Goal: Information Seeking & Learning: Learn about a topic

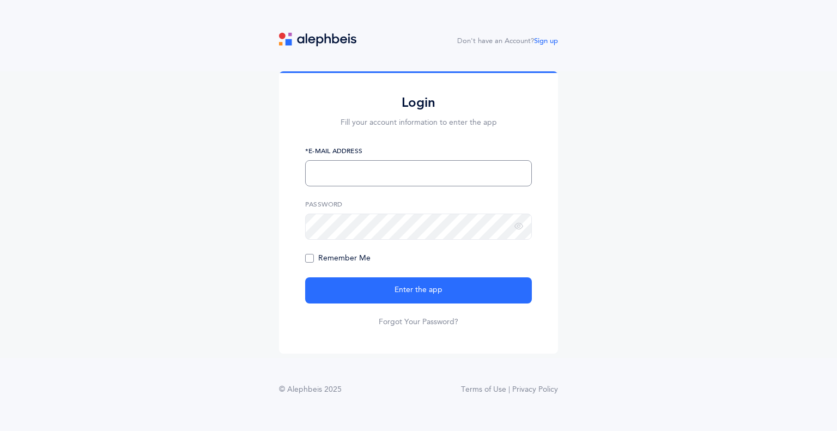
type input "[EMAIL_ADDRESS][DOMAIN_NAME]"
click at [310, 258] on span "Remember Me" at bounding box center [337, 258] width 65 height 9
click at [0, 0] on input "Remember Me" at bounding box center [0, 0] width 0 height 0
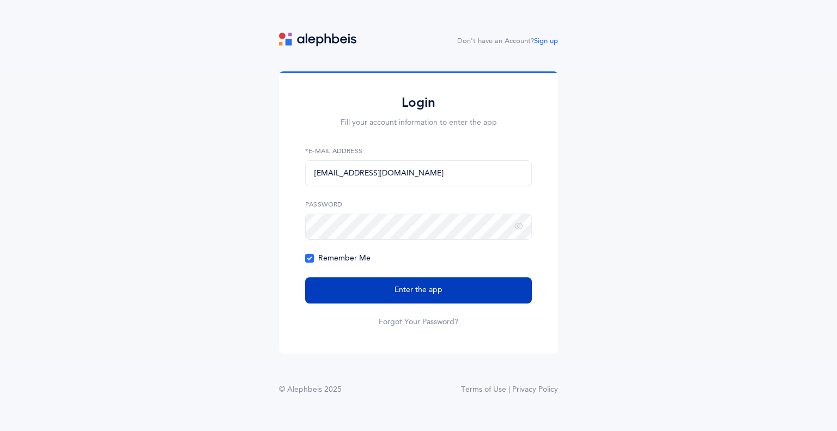
click at [348, 285] on button "Enter the app" at bounding box center [418, 290] width 227 height 26
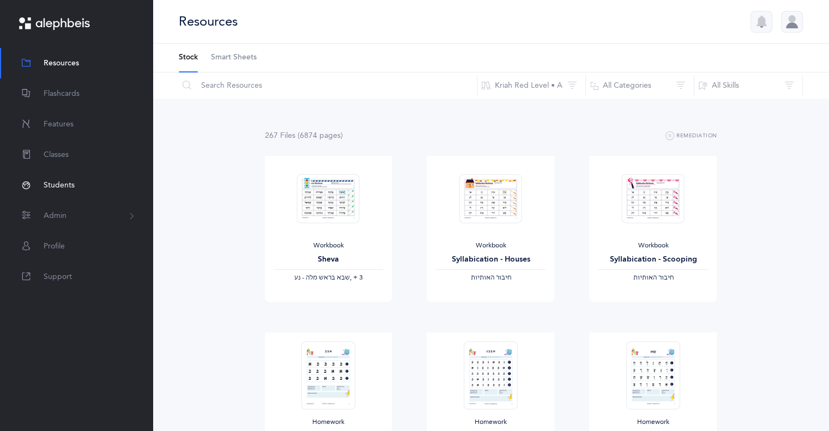
click at [56, 180] on span "Students" at bounding box center [59, 185] width 31 height 11
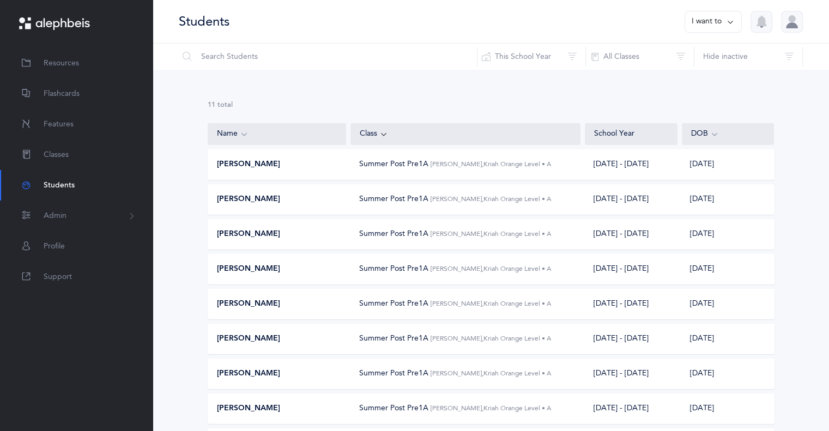
click at [259, 300] on span "Sharshi Greenspan" at bounding box center [248, 304] width 63 height 11
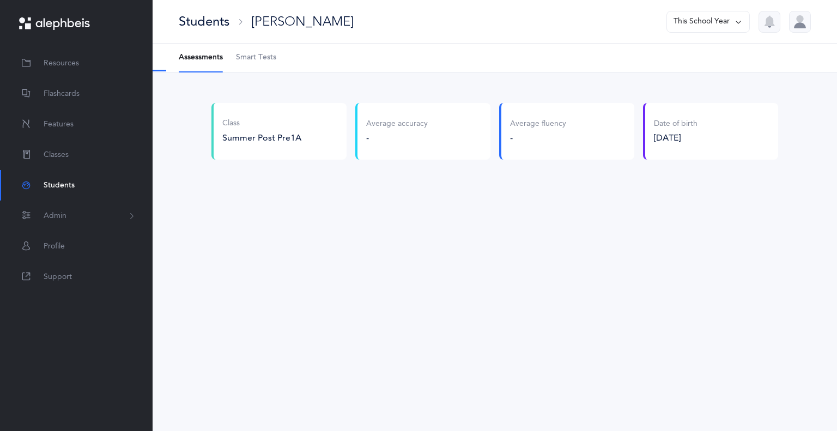
click at [257, 57] on span "Smart Tests" at bounding box center [256, 57] width 40 height 11
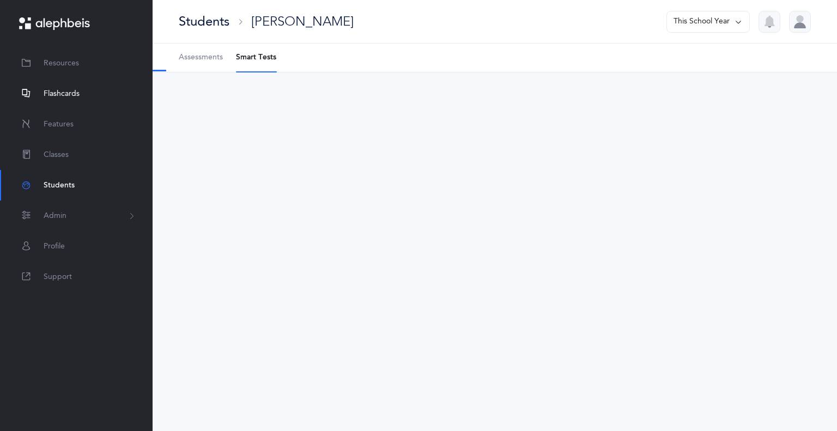
click at [76, 98] on span "Flashcards" at bounding box center [62, 93] width 36 height 11
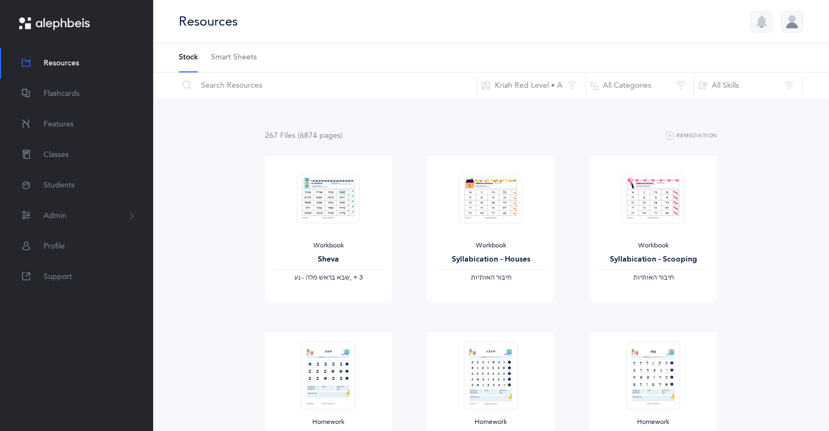
click at [233, 56] on span "Smart Sheets" at bounding box center [234, 57] width 46 height 11
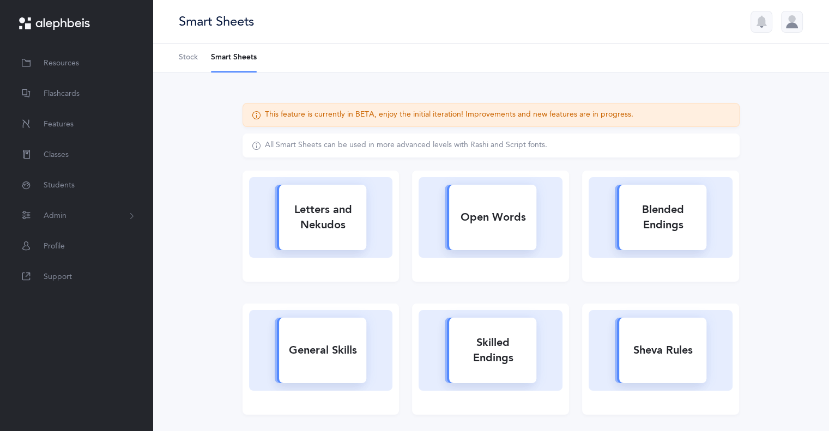
click at [297, 226] on div "Letters and Nekudos" at bounding box center [322, 218] width 87 height 44
select select
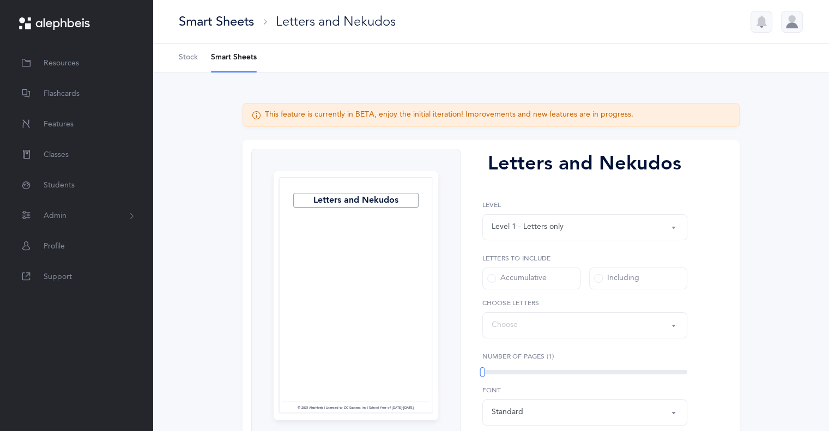
select select "27"
click at [48, 183] on span "Students" at bounding box center [59, 185] width 31 height 11
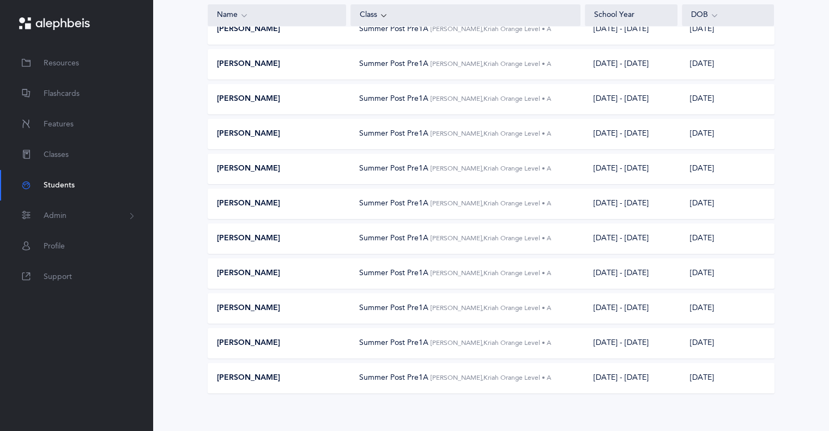
scroll to position [145, 0]
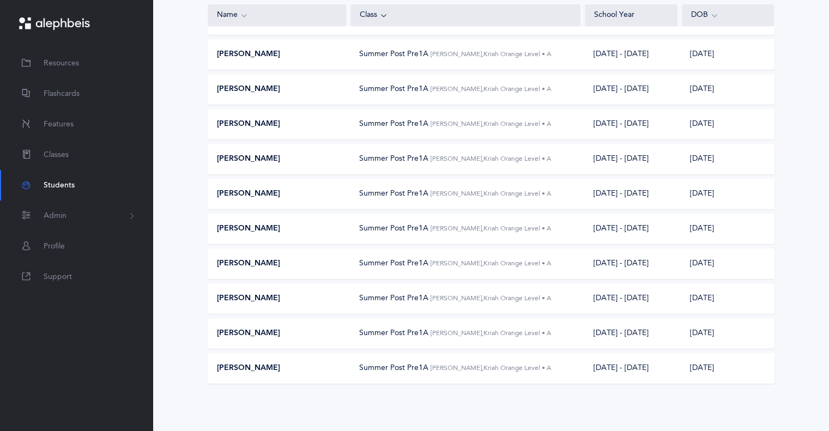
click at [268, 376] on div "[PERSON_NAME] Summer Post Pre1A [PERSON_NAME], Kriah Orange Level • A [DATE] - …" at bounding box center [491, 368] width 567 height 31
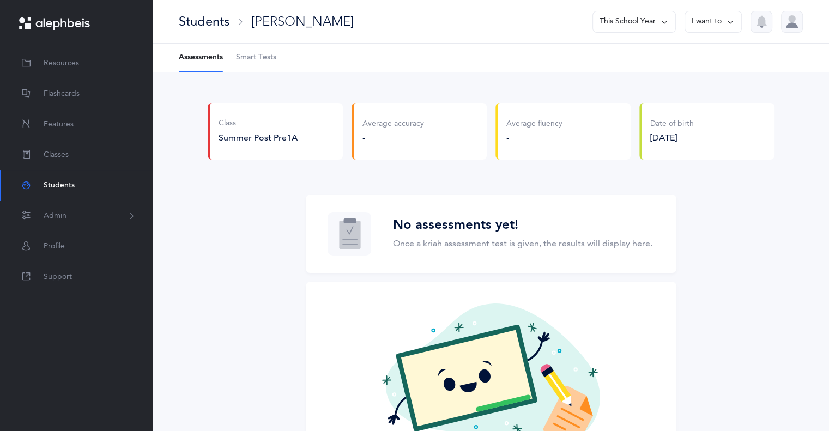
click at [258, 61] on span "Smart Tests" at bounding box center [256, 57] width 40 height 11
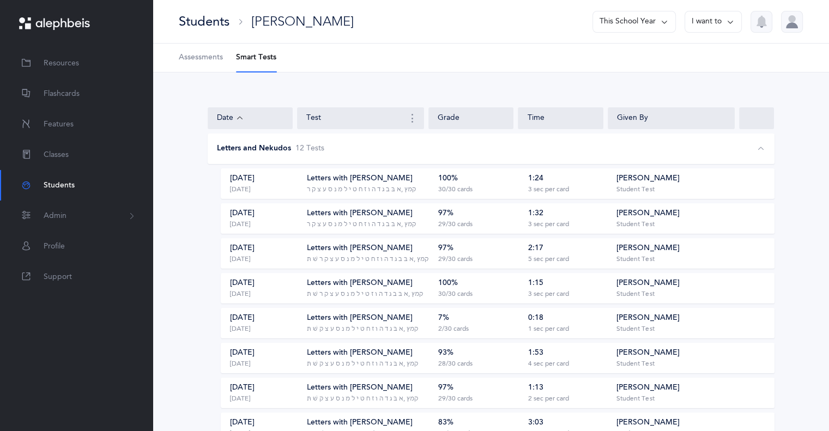
click at [360, 188] on div "‭‫א בּ ב ג ד ה ו ז ח ט י ל מ נ ס ע צ ק ר‬, ‭‫קמץ" at bounding box center [361, 189] width 109 height 9
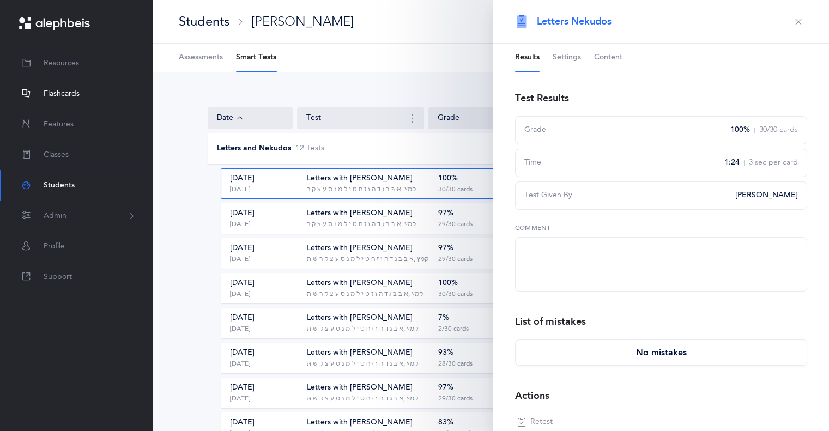
click at [72, 95] on span "Flashcards" at bounding box center [62, 93] width 36 height 11
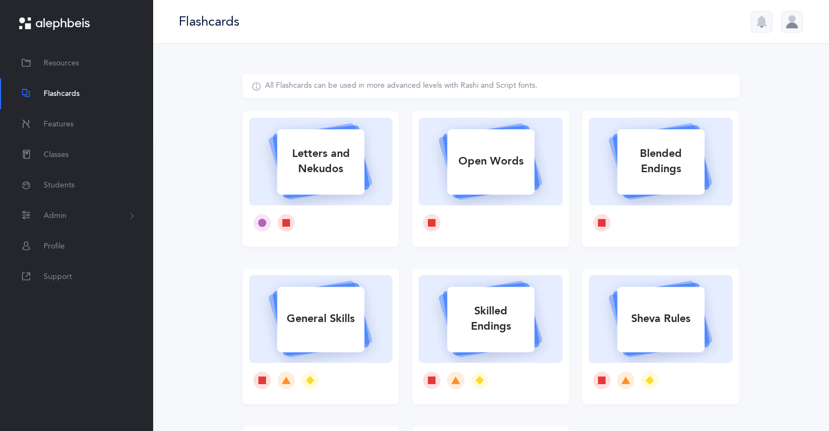
click at [317, 170] on div "Letters and Nekudos" at bounding box center [320, 162] width 87 height 44
select select "27"
select select "single"
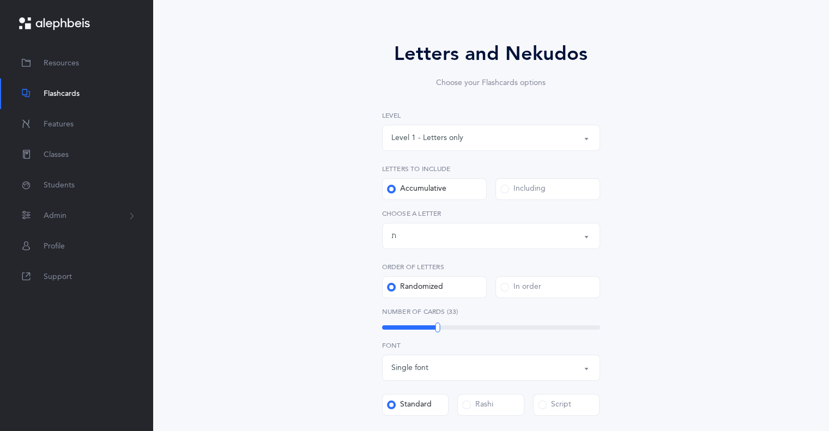
scroll to position [164, 0]
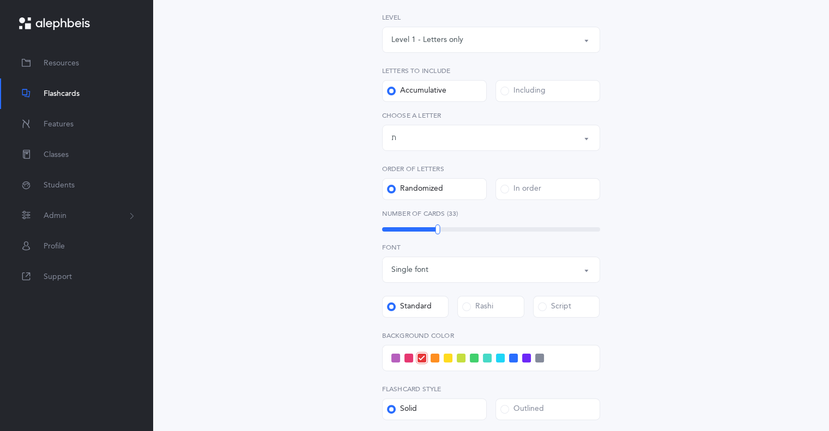
click at [516, 91] on div "Including" at bounding box center [522, 91] width 45 height 11
click at [0, 0] on input "Including" at bounding box center [0, 0] width 0 height 0
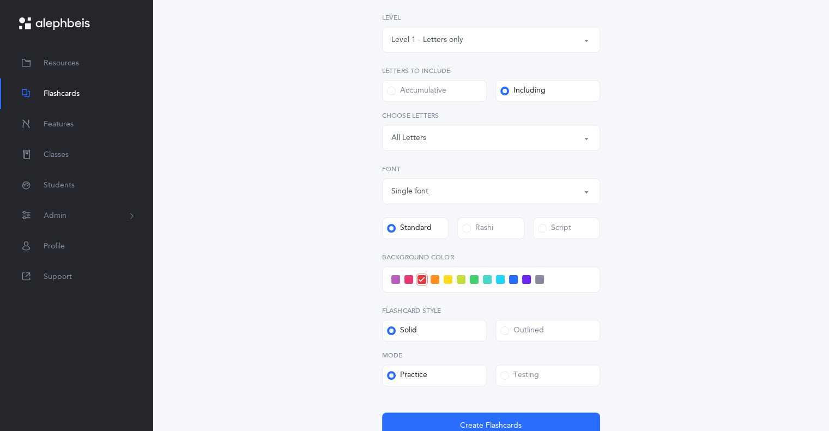
click at [483, 135] on div "Letters: All Letters" at bounding box center [490, 138] width 199 height 19
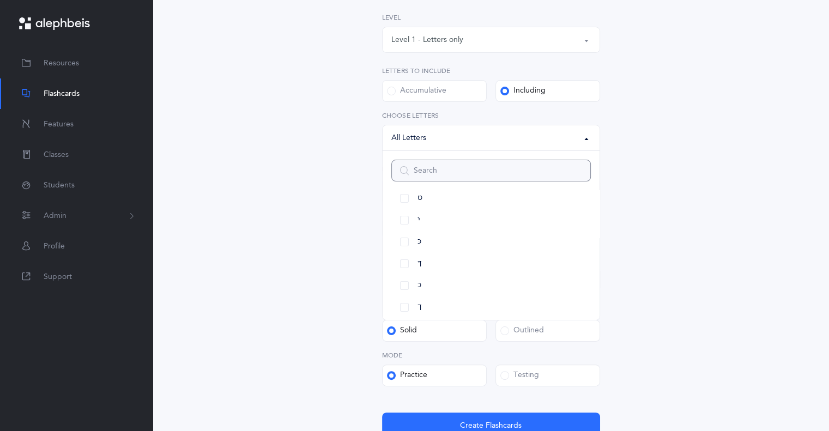
scroll to position [231, 0]
click at [405, 243] on link "כּ" at bounding box center [490, 240] width 199 height 22
select select "82"
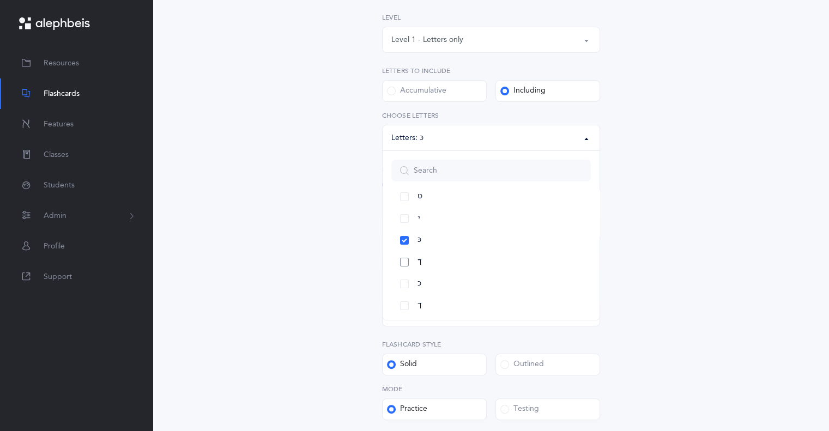
click at [403, 262] on link "ךּ" at bounding box center [490, 262] width 199 height 22
click at [406, 281] on link "כ" at bounding box center [490, 284] width 199 height 22
click at [406, 262] on link "ך" at bounding box center [490, 266] width 199 height 22
click at [404, 221] on link "ךּ" at bounding box center [490, 222] width 199 height 22
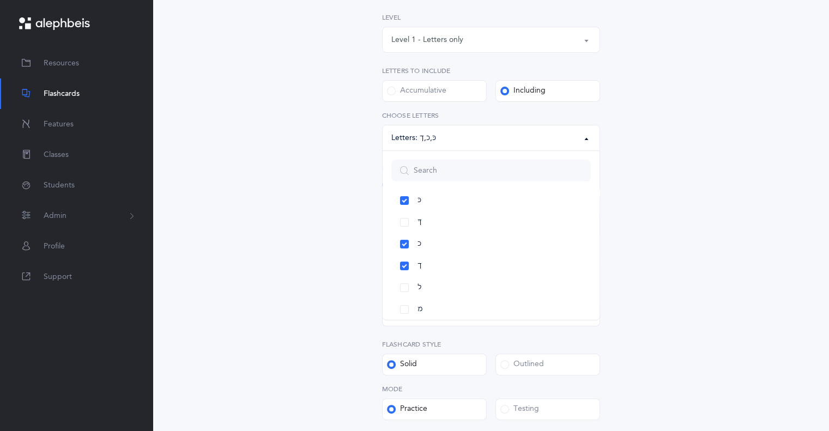
click at [314, 316] on div "Letters and Nekudos Choose your Flashcards options Level 1 - Letters only Level…" at bounding box center [491, 214] width 497 height 606
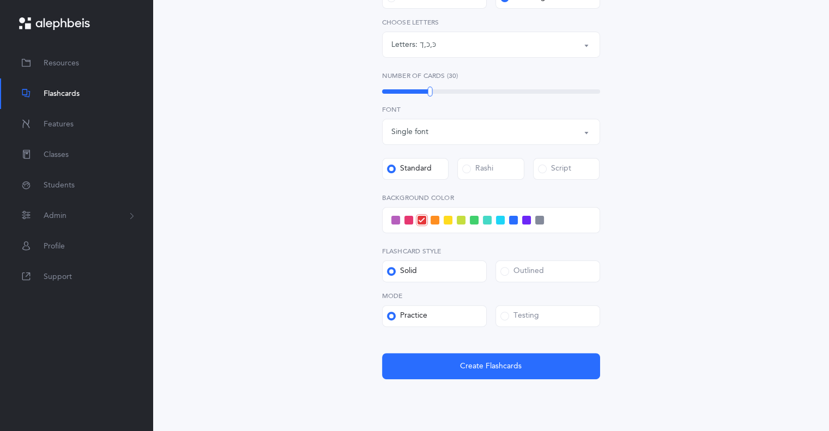
scroll to position [292, 0]
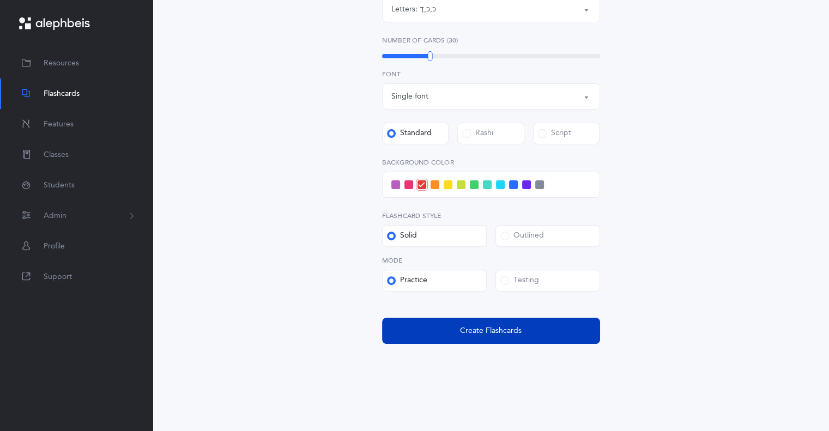
click at [486, 334] on span "Create Flashcards" at bounding box center [491, 330] width 62 height 11
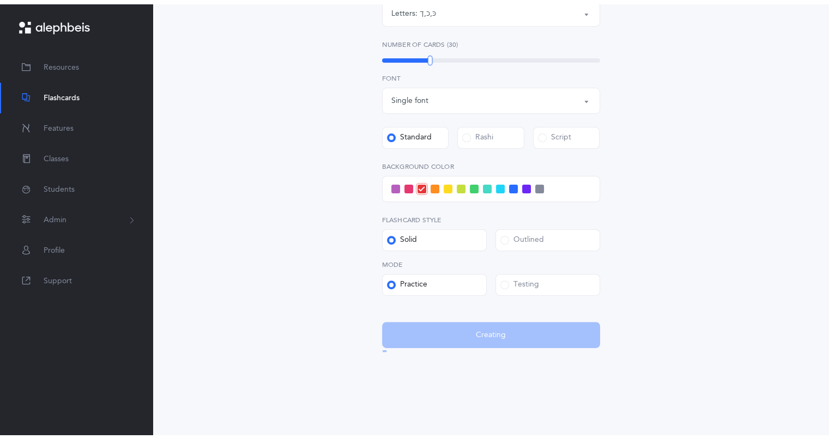
scroll to position [0, 0]
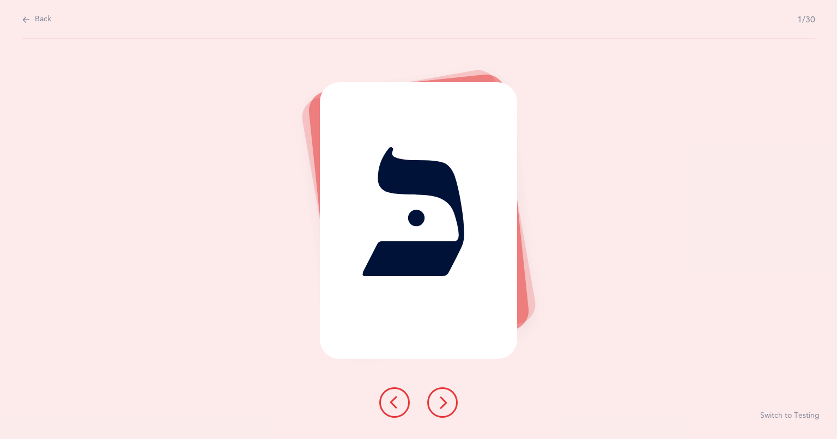
click at [29, 20] on icon at bounding box center [26, 20] width 9 height 12
select select "82"
select select "single"
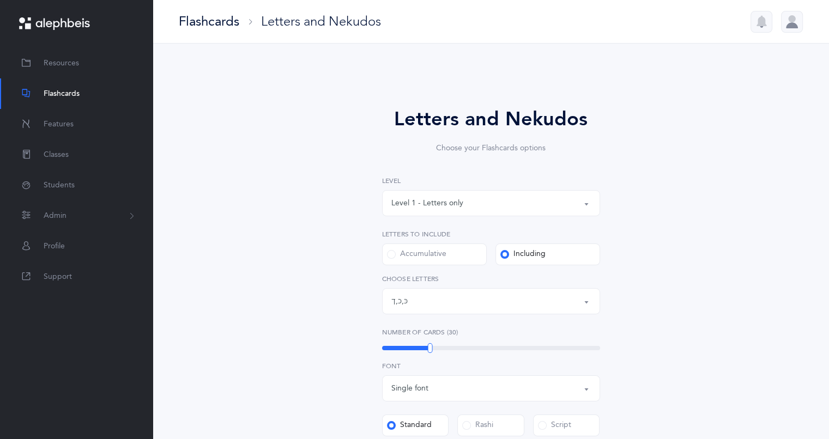
scroll to position [116, 0]
click at [421, 201] on div "Level 1 - Letters only" at bounding box center [427, 203] width 72 height 11
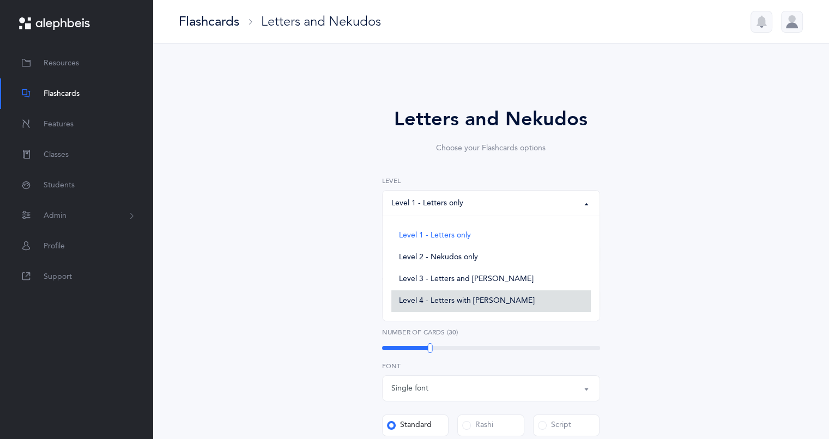
click at [419, 307] on link "Level 4 - Letters with [PERSON_NAME]" at bounding box center [490, 302] width 199 height 22
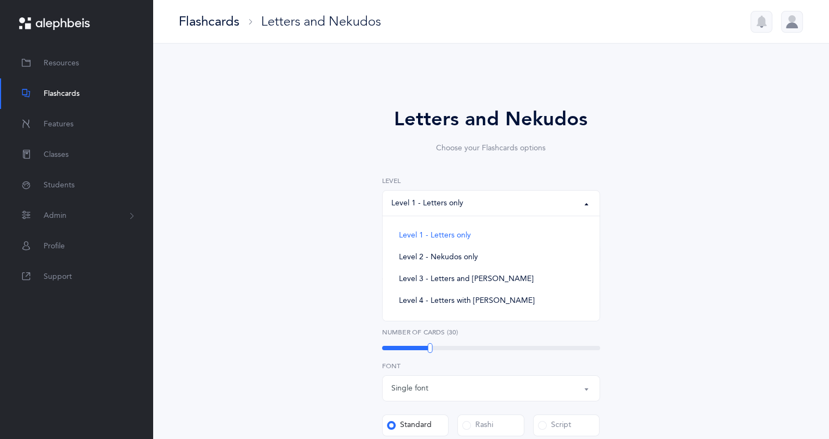
select select "4"
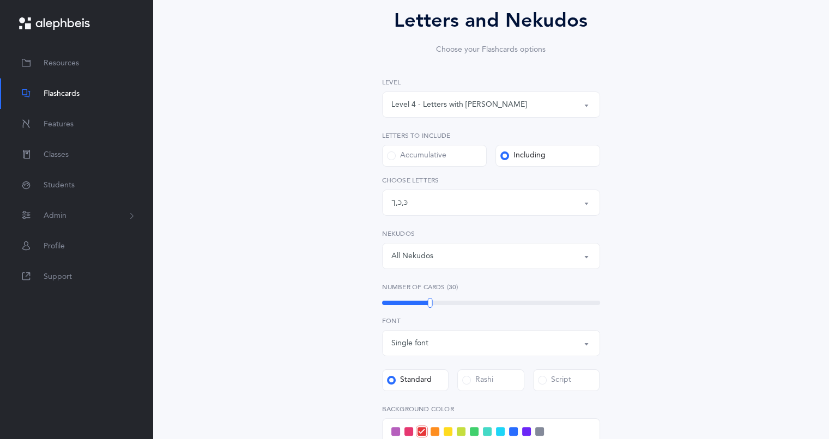
scroll to position [100, 0]
click at [405, 257] on div "All Nekudos" at bounding box center [412, 255] width 42 height 11
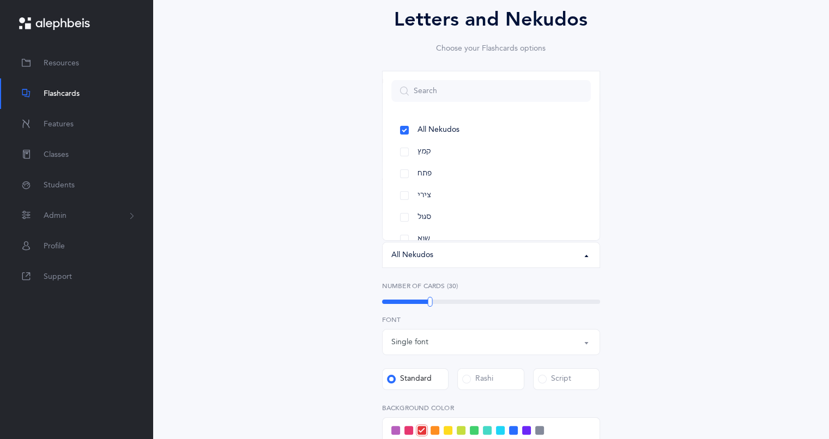
click at [403, 153] on link "קמץ" at bounding box center [490, 152] width 199 height 22
select select "28"
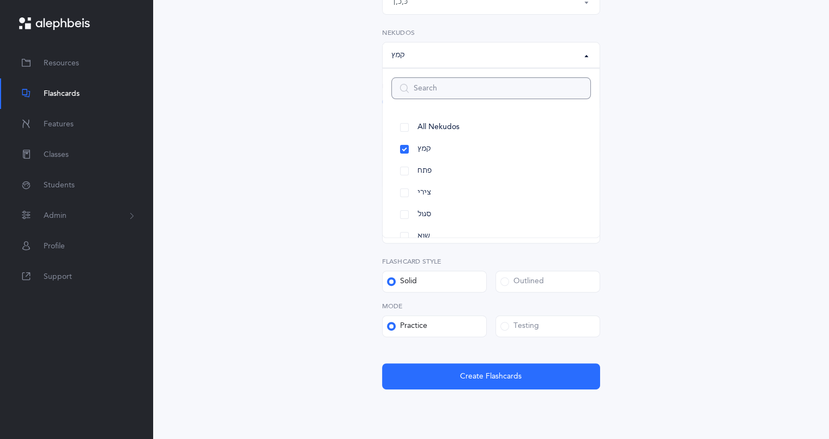
scroll to position [305, 0]
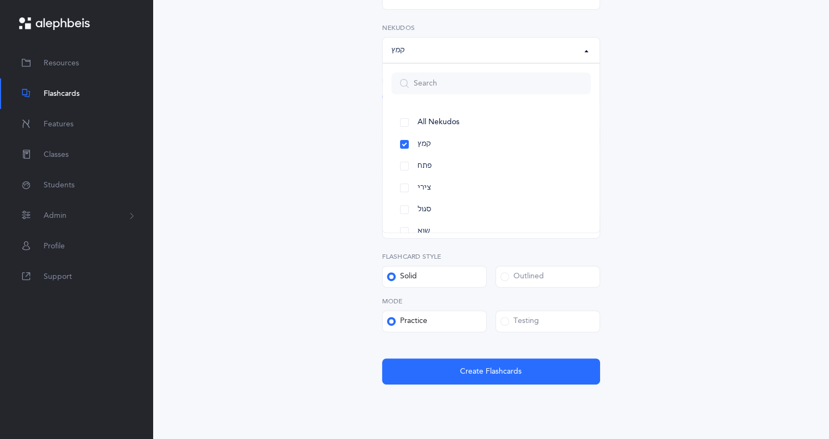
click at [528, 318] on div "Testing" at bounding box center [519, 321] width 39 height 11
click at [0, 0] on input "Testing" at bounding box center [0, 0] width 0 height 0
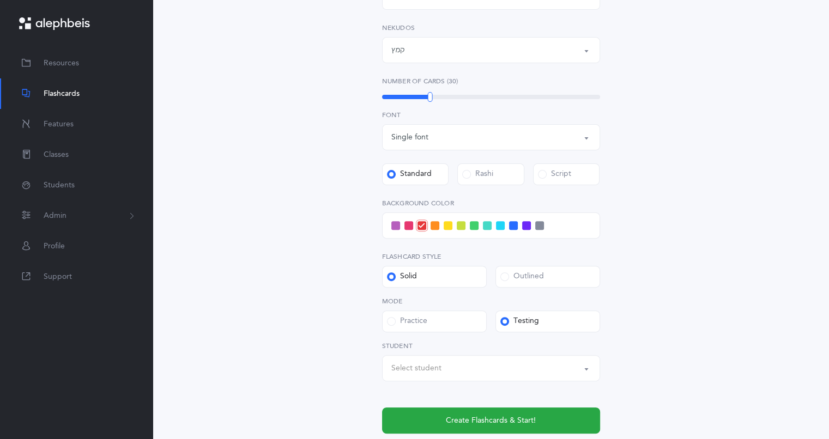
click at [398, 372] on div "Select student" at bounding box center [416, 368] width 50 height 11
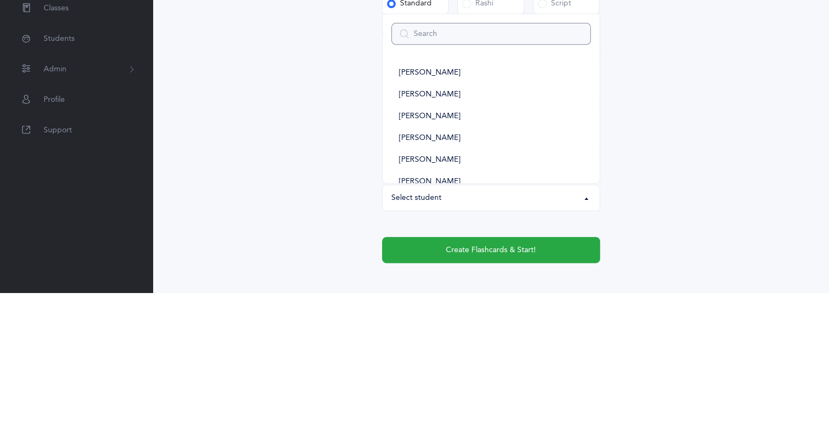
scroll to position [329, 0]
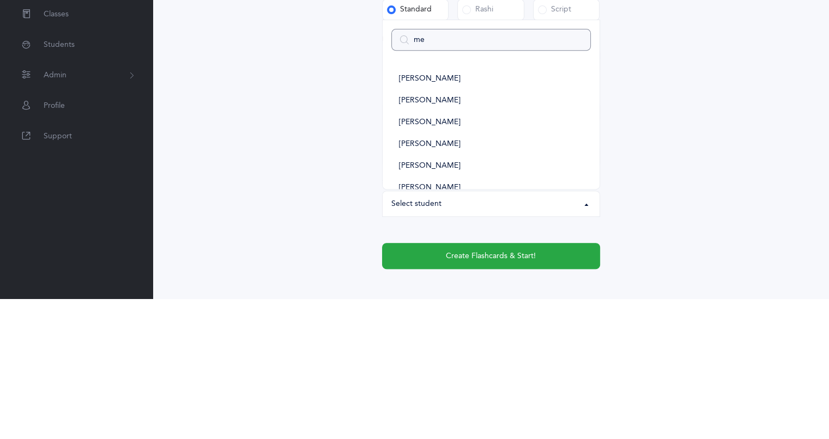
type input "men"
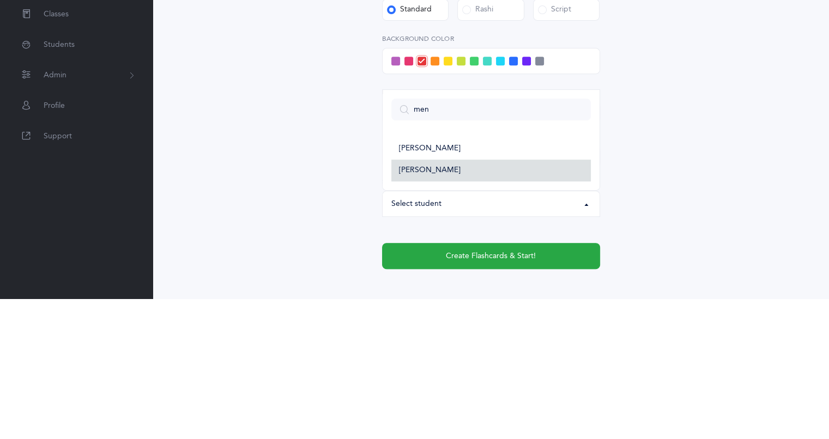
click at [419, 310] on span "[PERSON_NAME]" at bounding box center [430, 311] width 62 height 10
select select "14287"
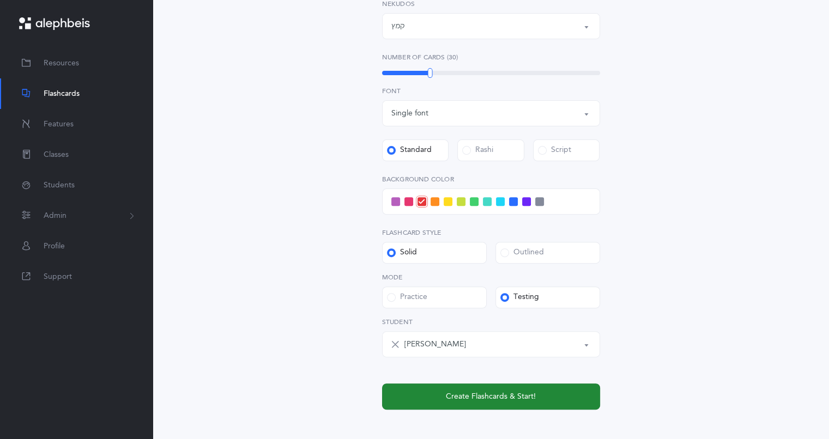
click at [434, 404] on button "Create Flashcards & Start!" at bounding box center [491, 397] width 218 height 26
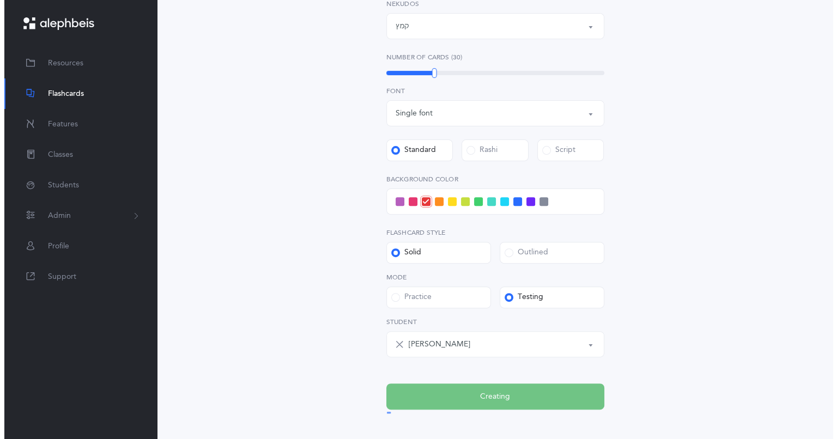
scroll to position [0, 0]
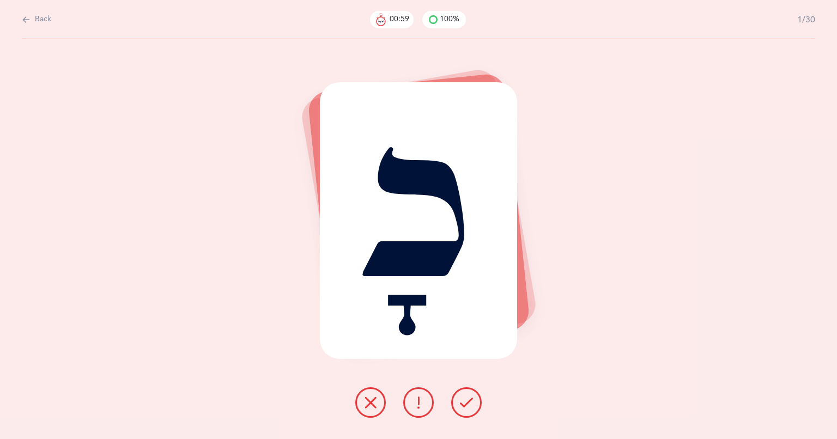
click at [460, 406] on icon at bounding box center [466, 402] width 13 height 13
click at [460, 409] on icon at bounding box center [466, 402] width 13 height 13
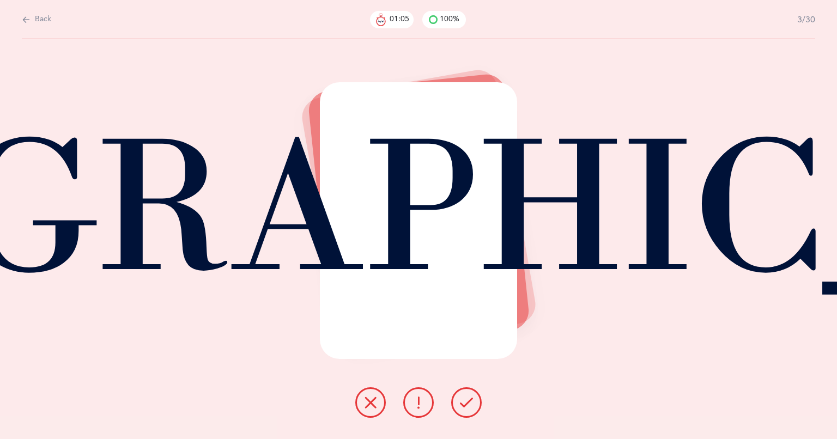
click at [460, 402] on icon at bounding box center [466, 402] width 13 height 13
click at [467, 407] on icon at bounding box center [466, 402] width 13 height 13
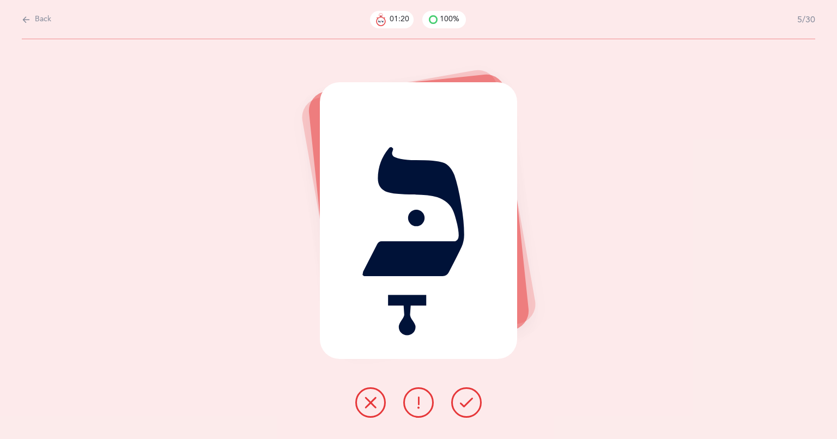
click at [464, 401] on icon at bounding box center [466, 402] width 13 height 13
click at [462, 402] on icon at bounding box center [466, 402] width 13 height 13
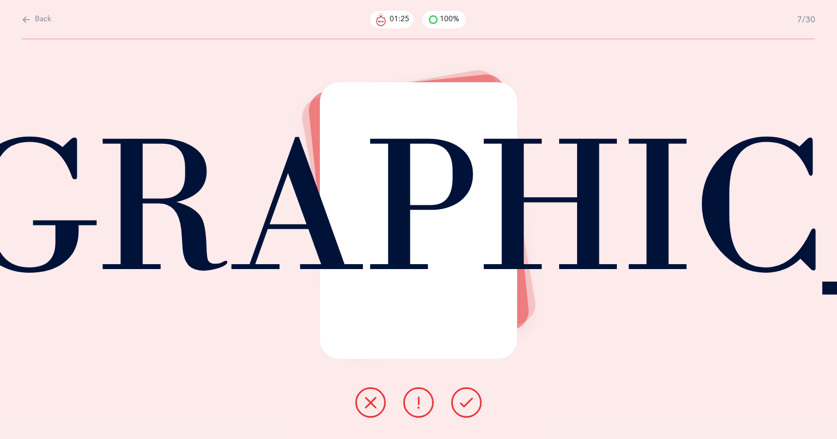
click at [460, 402] on icon at bounding box center [466, 402] width 13 height 13
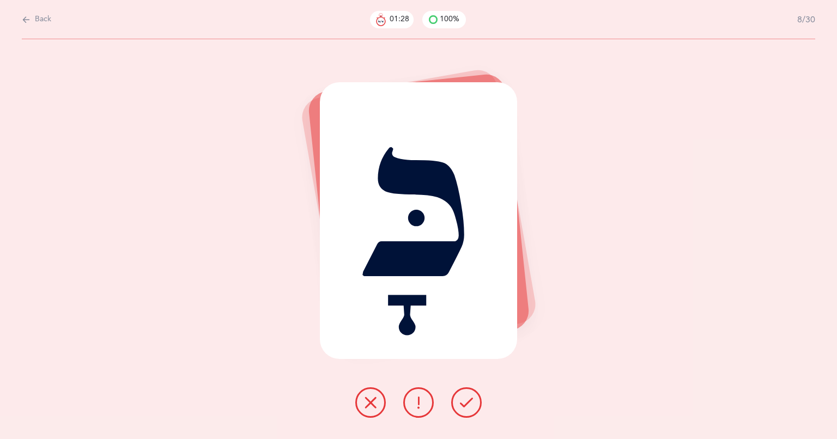
click at [465, 402] on icon at bounding box center [466, 402] width 13 height 13
click at [463, 402] on icon at bounding box center [466, 402] width 13 height 13
click at [464, 403] on icon at bounding box center [466, 402] width 13 height 13
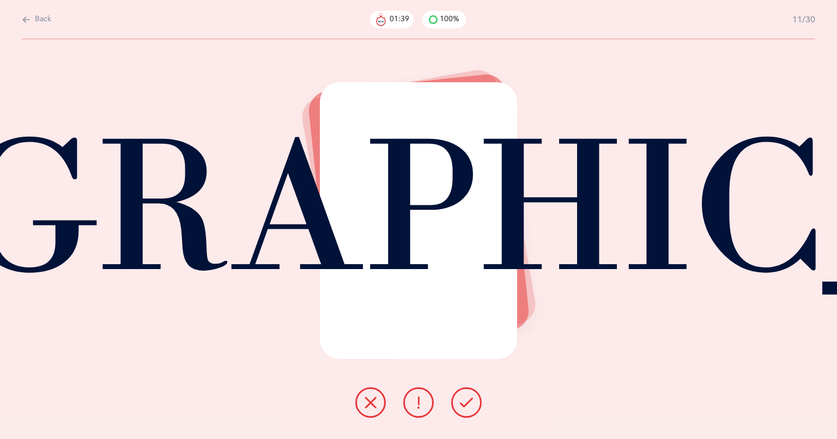
click at [466, 403] on icon at bounding box center [466, 402] width 13 height 13
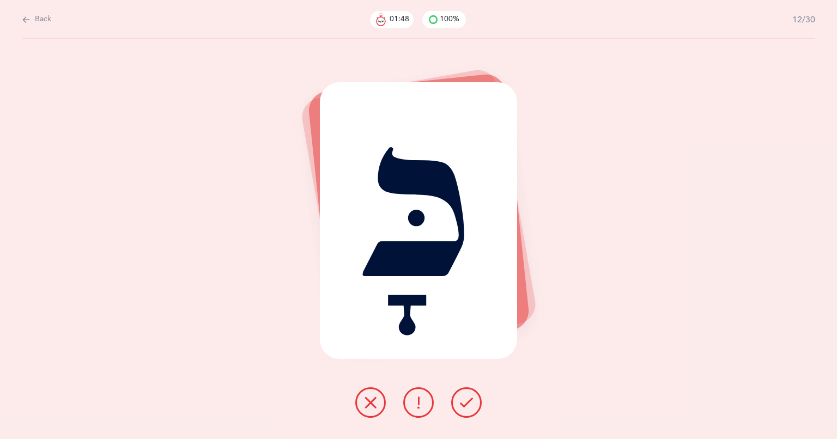
click at [463, 409] on icon at bounding box center [466, 402] width 13 height 13
click at [464, 405] on icon at bounding box center [466, 402] width 13 height 13
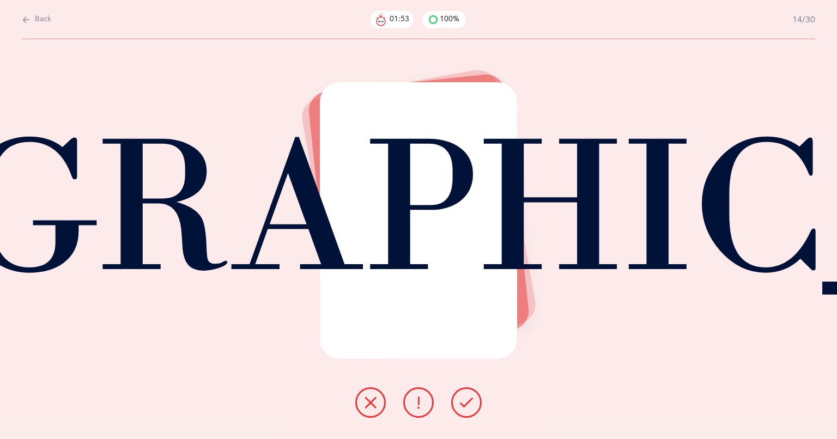
click at [462, 399] on icon at bounding box center [466, 402] width 13 height 13
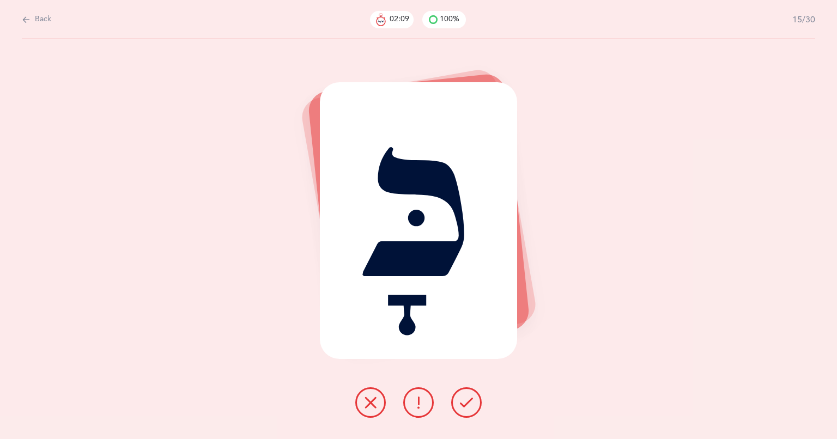
click at [471, 404] on icon at bounding box center [466, 402] width 13 height 13
click at [469, 402] on icon at bounding box center [466, 402] width 13 height 13
click at [471, 404] on icon at bounding box center [466, 402] width 13 height 13
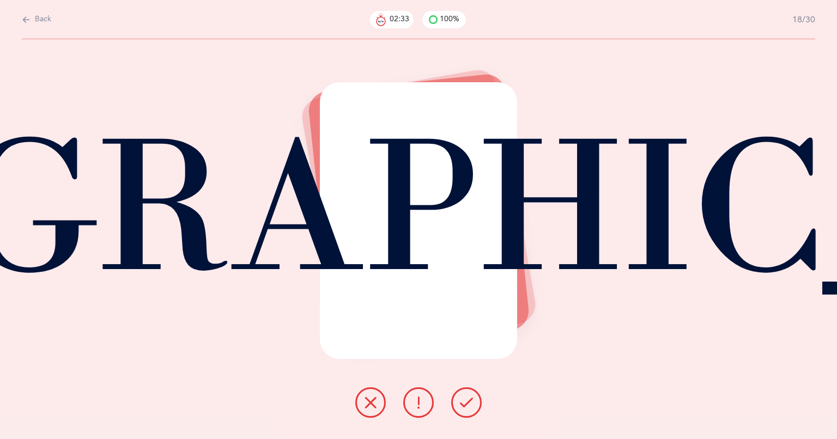
click at [461, 412] on button at bounding box center [466, 403] width 31 height 31
click at [460, 410] on button at bounding box center [466, 403] width 31 height 31
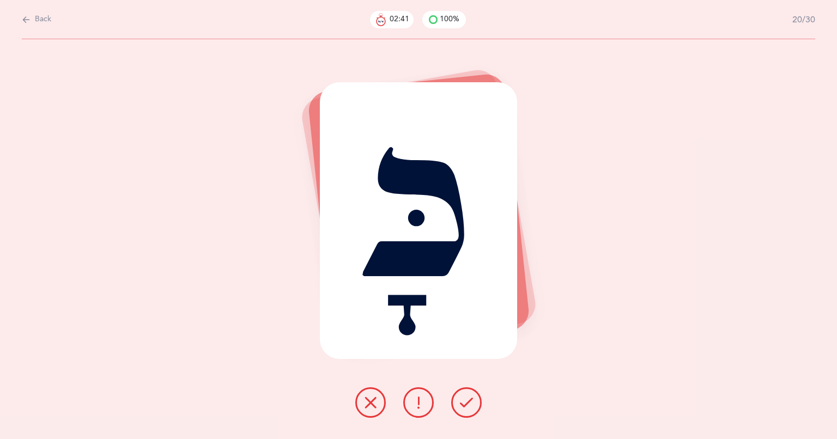
click at [465, 403] on icon at bounding box center [466, 402] width 13 height 13
click at [467, 402] on icon at bounding box center [466, 402] width 13 height 13
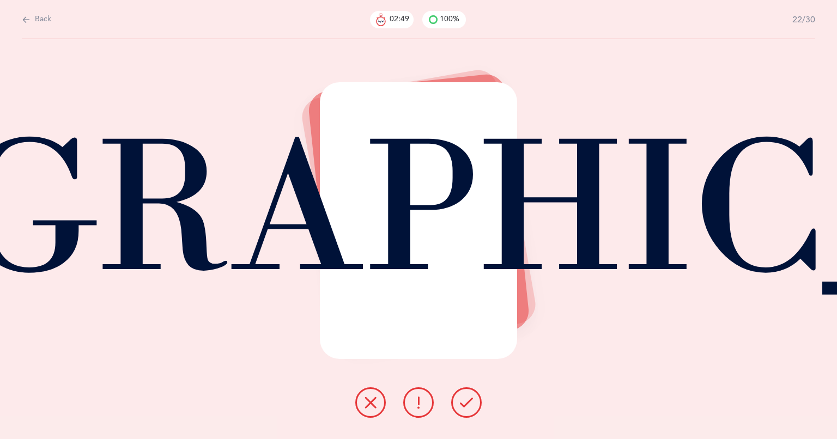
click at [467, 403] on icon at bounding box center [466, 402] width 13 height 13
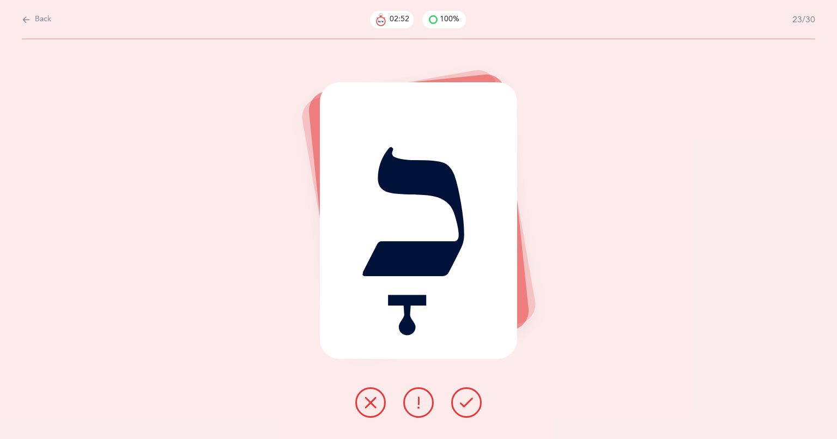
click at [470, 403] on icon at bounding box center [466, 402] width 13 height 13
click at [465, 401] on icon at bounding box center [466, 402] width 13 height 13
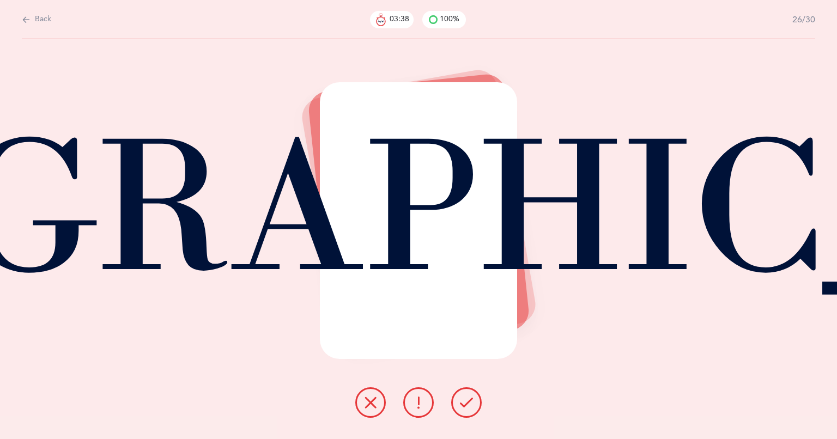
click at [461, 410] on button at bounding box center [466, 403] width 31 height 31
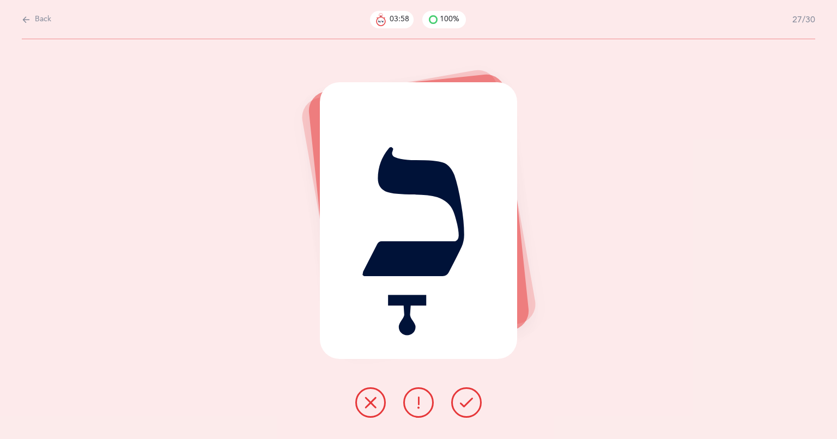
click at [463, 404] on icon at bounding box center [466, 402] width 13 height 13
click at [468, 405] on icon at bounding box center [466, 402] width 13 height 13
click at [468, 404] on icon at bounding box center [466, 402] width 13 height 13
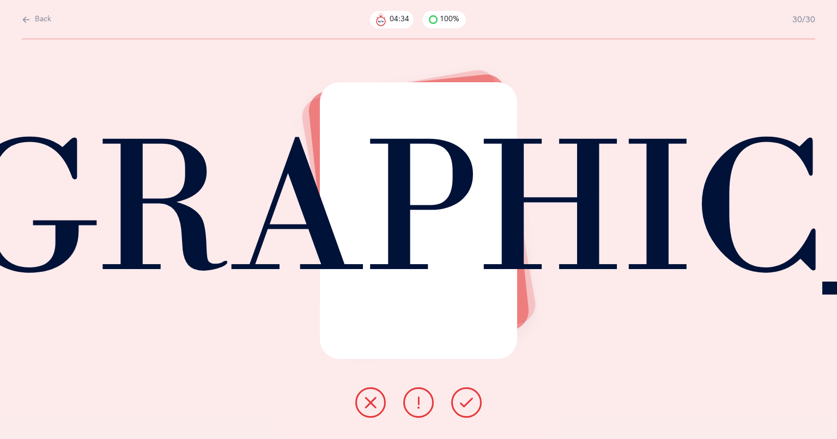
click at [456, 403] on button at bounding box center [466, 403] width 31 height 31
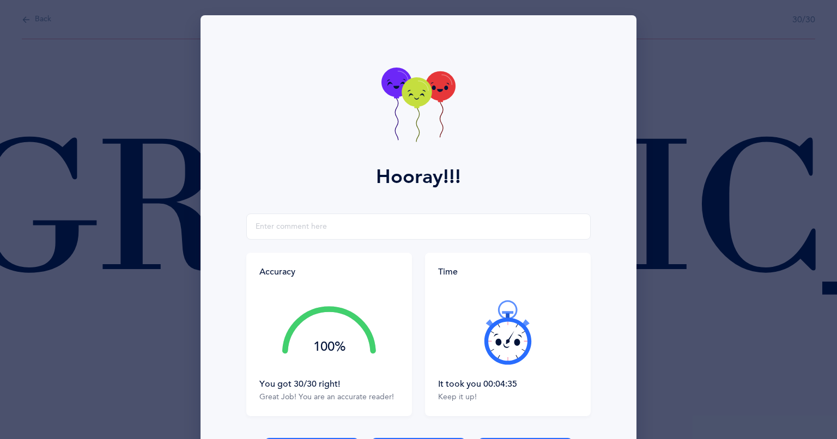
click at [324, 346] on div "100%" at bounding box center [329, 347] width 94 height 13
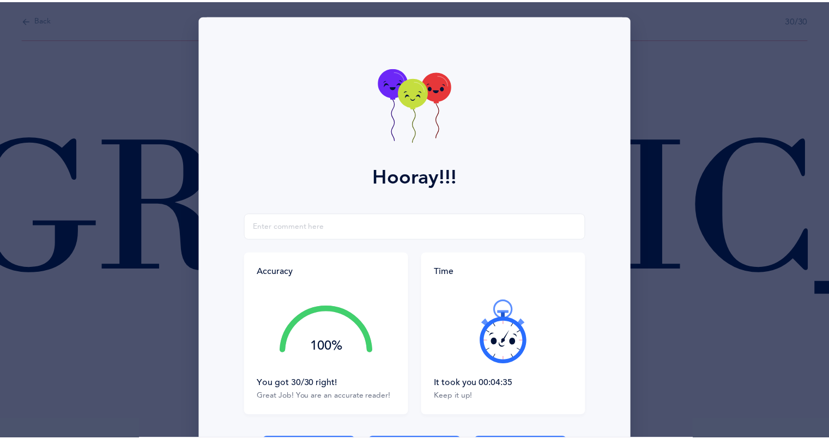
scroll to position [80, 0]
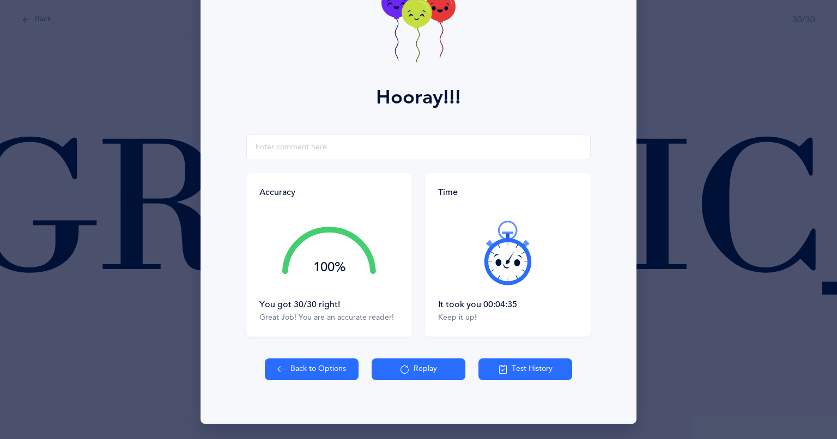
click at [285, 364] on button "Back to Options" at bounding box center [312, 370] width 94 height 22
select select "4"
select select "82"
select select "28"
select select "single"
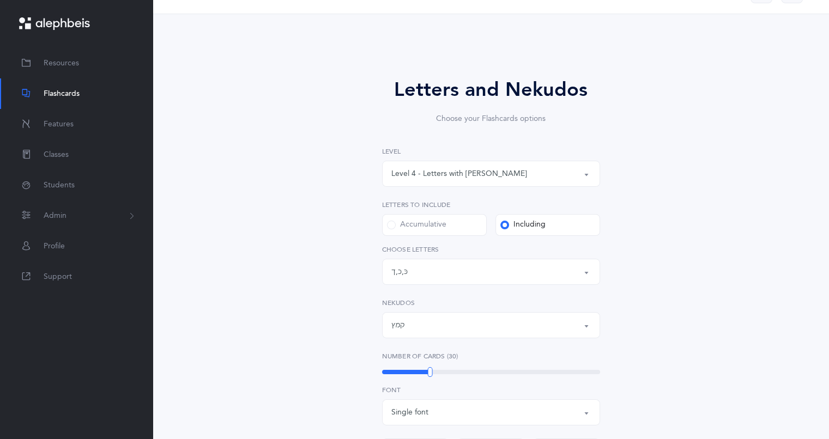
scroll to position [31, 0]
click at [518, 268] on div "Letters: כּ , כ , ך" at bounding box center [490, 271] width 199 height 19
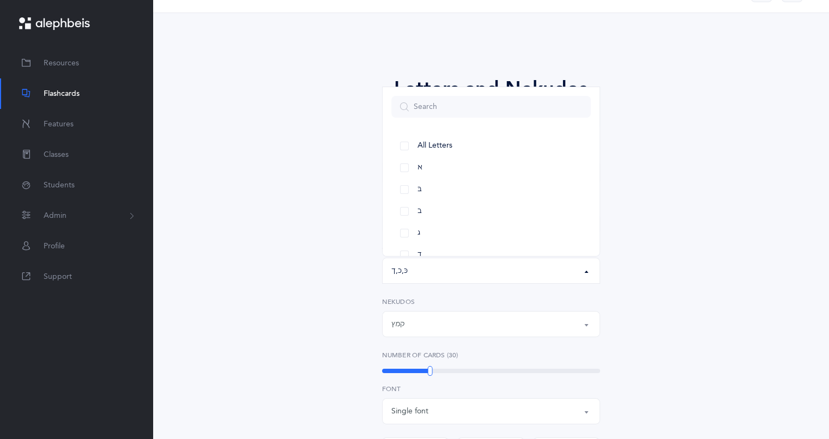
click at [407, 170] on link "א" at bounding box center [490, 168] width 199 height 22
select select "1"
click at [279, 308] on div "Letters and Nekudos Choose your Flashcards options Level 1 - Letters only Level…" at bounding box center [491, 398] width 497 height 708
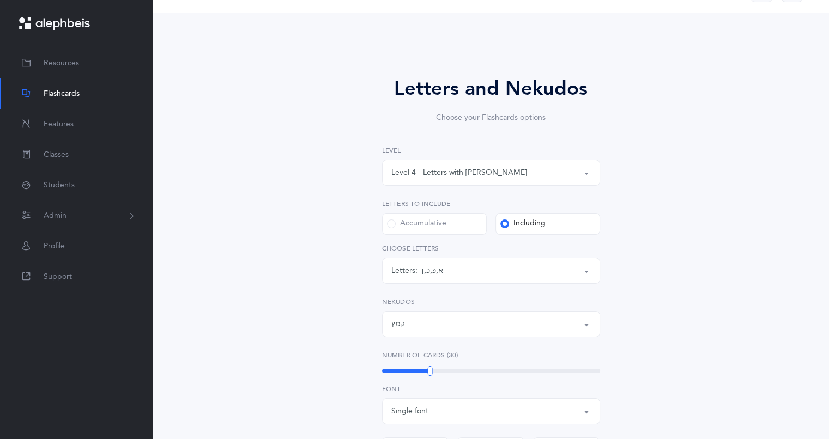
click at [481, 274] on div "Letters: א , כּ , כ , [DEMOGRAPHIC_DATA]" at bounding box center [490, 271] width 199 height 19
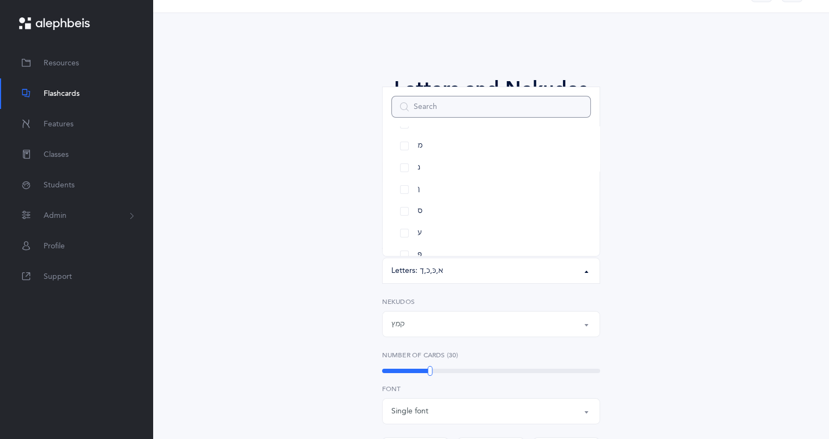
scroll to position [374, 0]
click at [403, 227] on link "ע" at bounding box center [490, 230] width 199 height 22
click at [309, 179] on div "Letters and Nekudos Choose your Flashcards options Level 1 - Letters only Level…" at bounding box center [491, 398] width 497 height 708
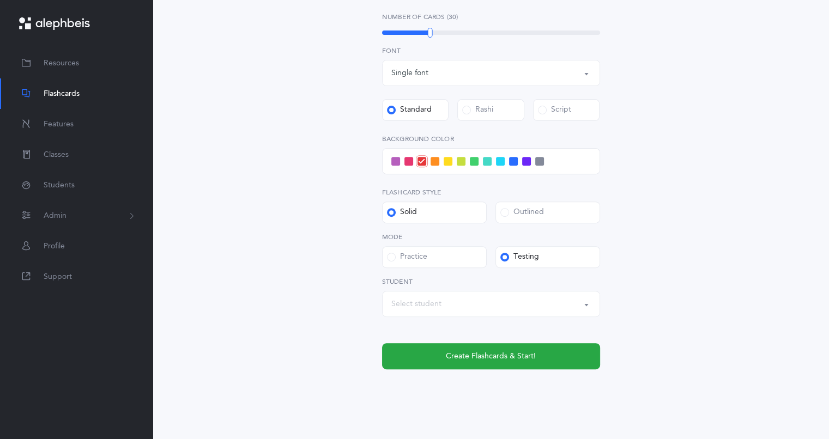
scroll to position [379, 0]
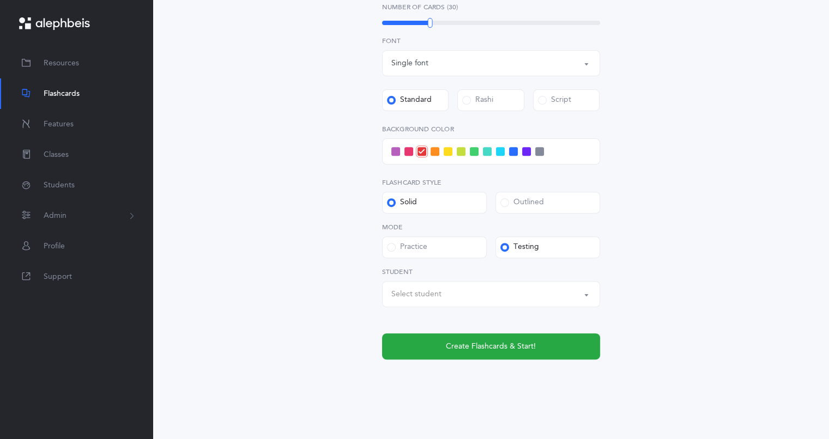
click at [418, 296] on div "Select student" at bounding box center [416, 294] width 50 height 11
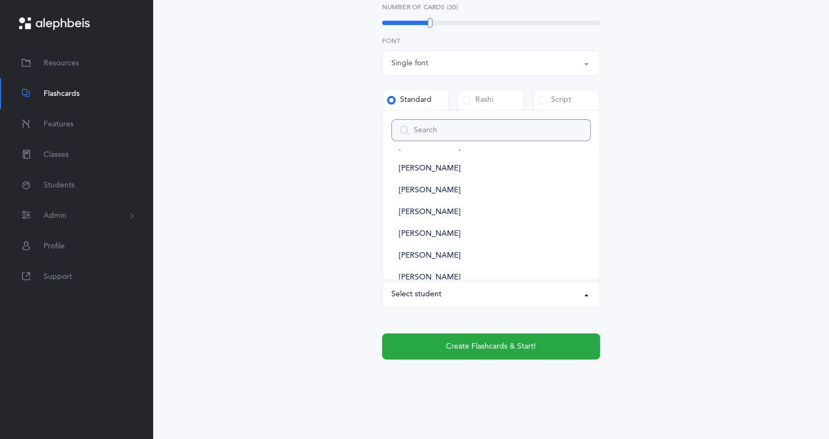
scroll to position [126, 0]
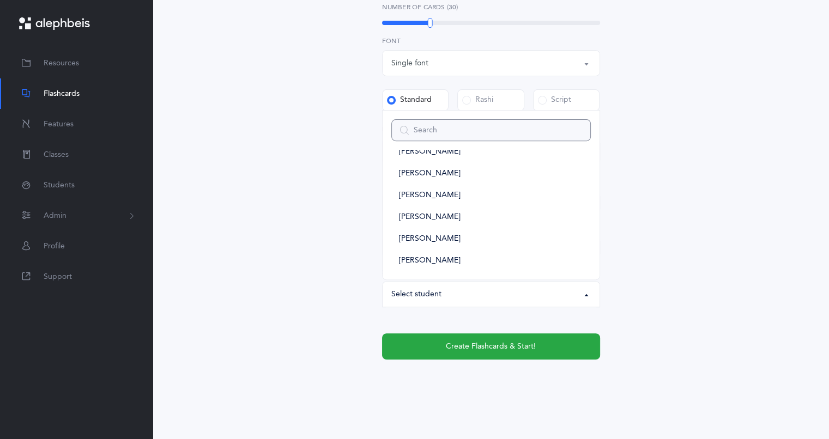
type input "m"
select select
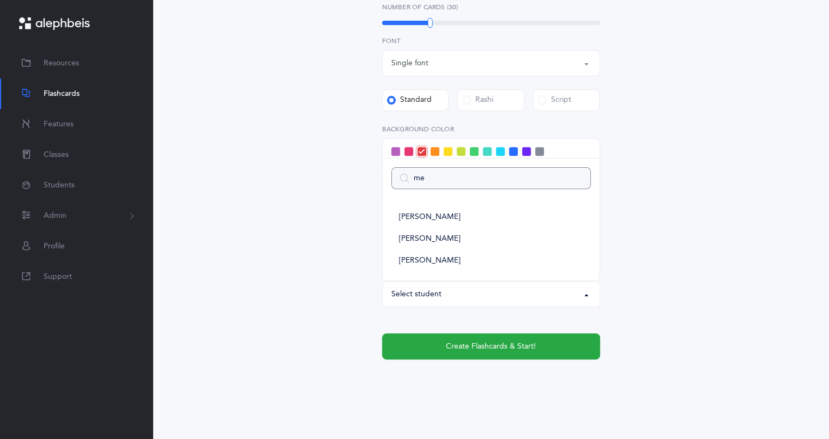
type input "men"
select select
type input "mendel st"
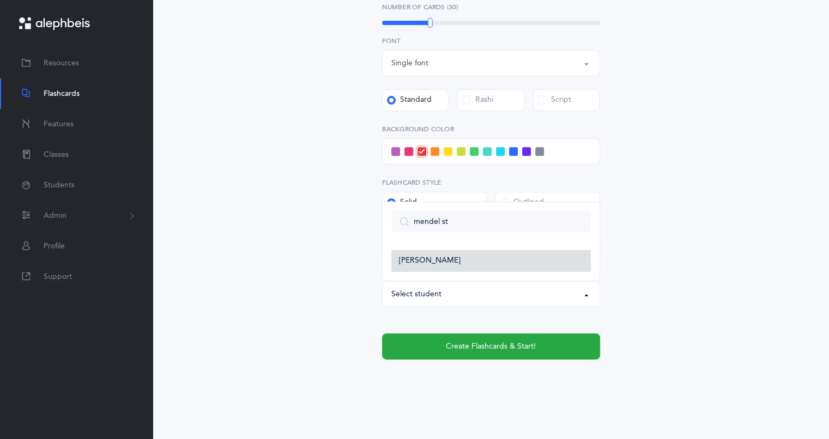
click at [436, 258] on span "[PERSON_NAME]" at bounding box center [430, 261] width 62 height 10
select select "14287"
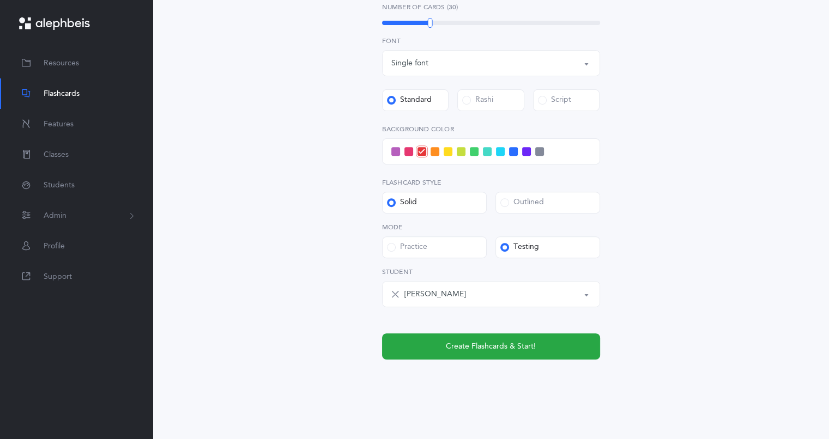
click at [471, 349] on span "Create Flashcards & Start!" at bounding box center [491, 346] width 90 height 11
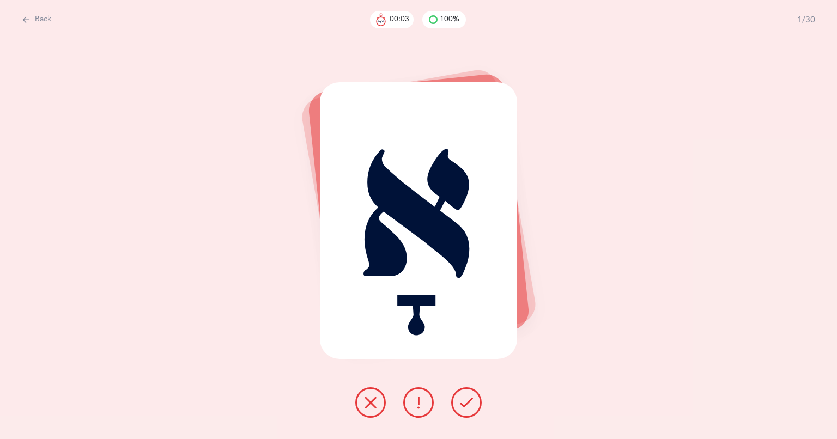
click at [469, 408] on icon at bounding box center [466, 402] width 13 height 13
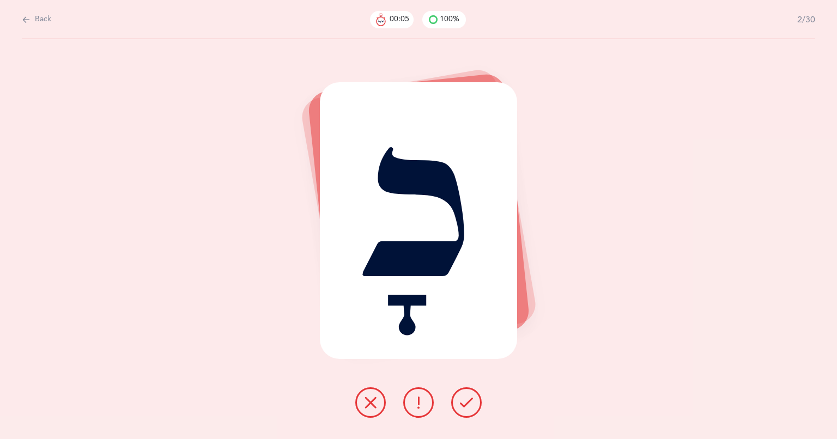
click at [465, 401] on icon at bounding box center [466, 402] width 13 height 13
click at [468, 397] on icon at bounding box center [466, 402] width 13 height 13
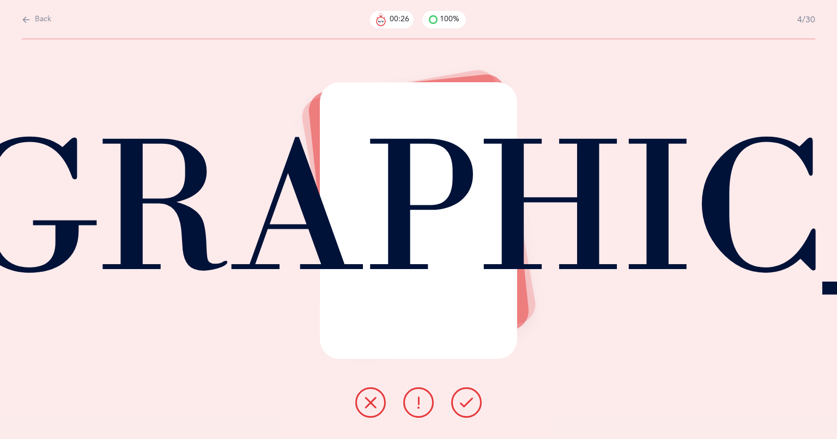
click at [462, 397] on icon at bounding box center [466, 402] width 13 height 13
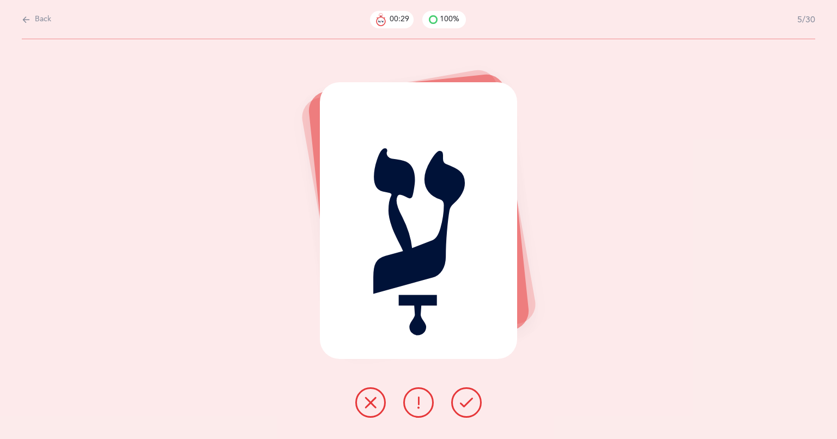
click at [451, 405] on button at bounding box center [466, 403] width 31 height 31
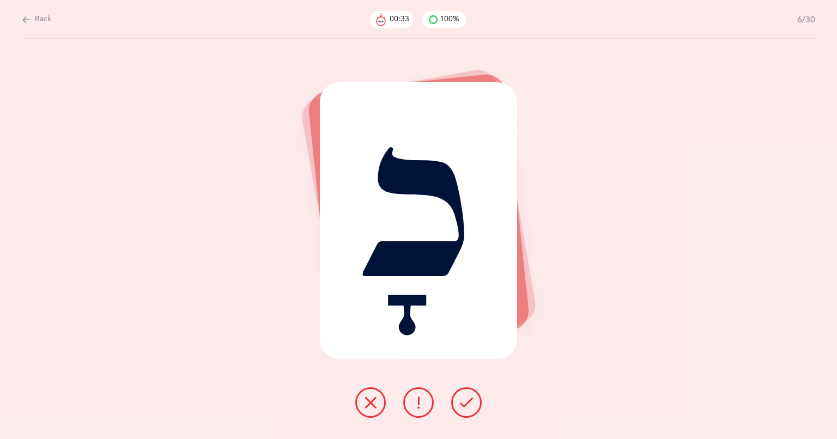
click at [458, 408] on button at bounding box center [466, 403] width 31 height 31
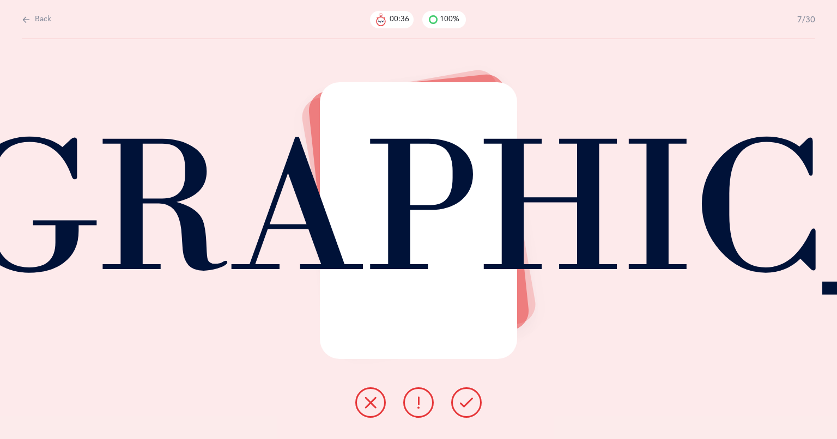
click at [452, 408] on button at bounding box center [466, 403] width 31 height 31
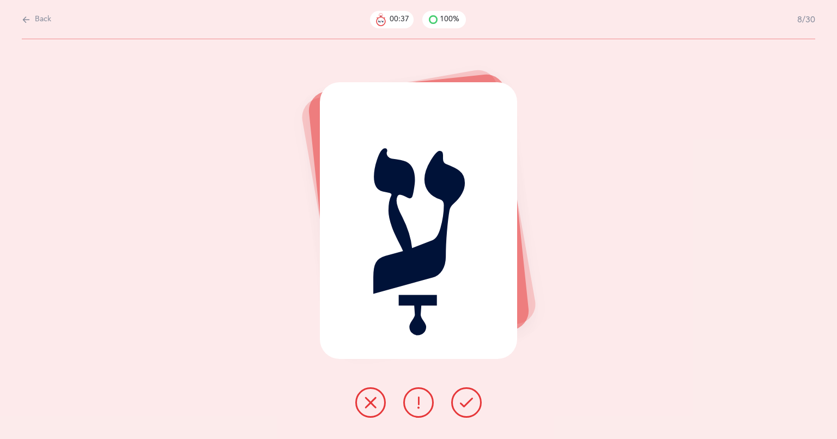
click at [464, 403] on icon at bounding box center [466, 402] width 13 height 13
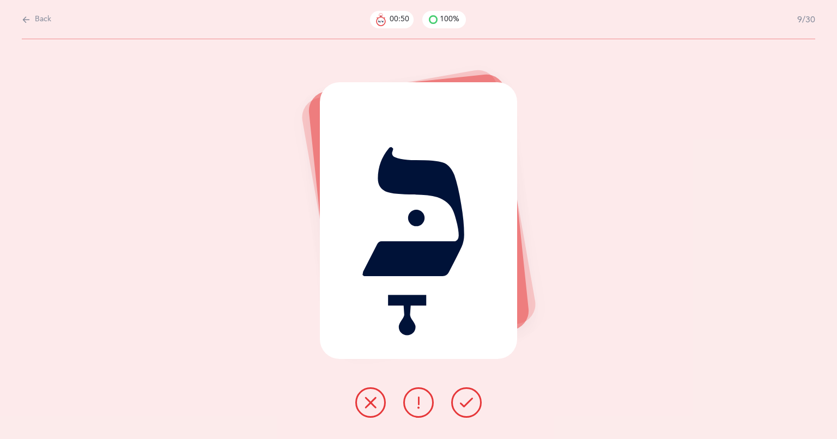
click at [464, 410] on button at bounding box center [466, 403] width 31 height 31
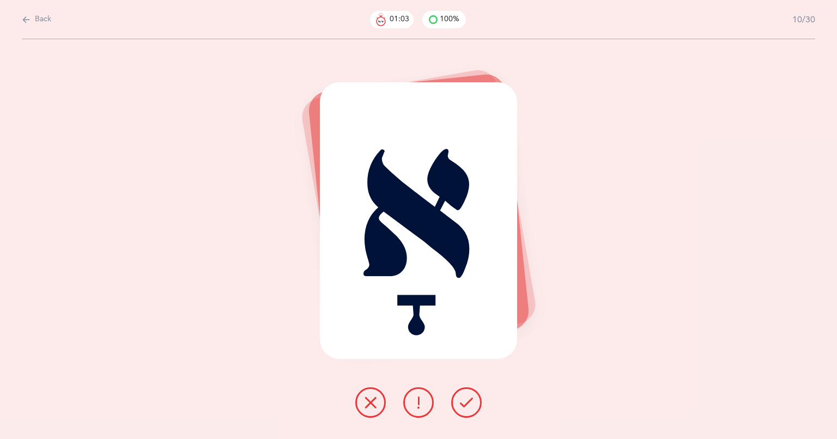
click at [465, 413] on button at bounding box center [466, 403] width 31 height 31
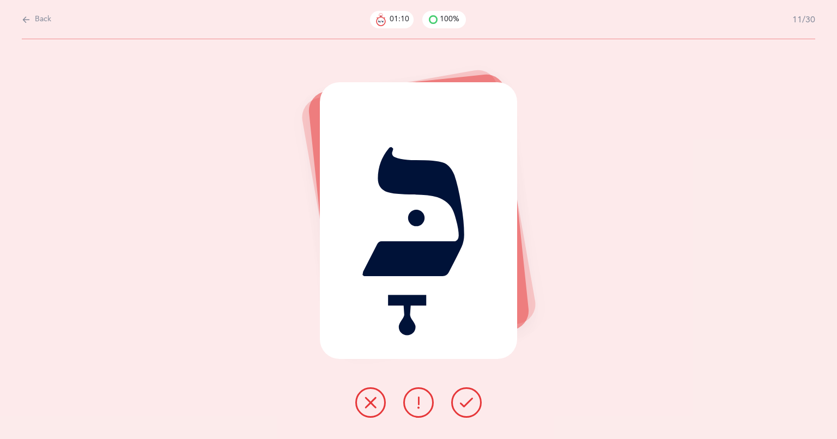
click at [467, 401] on icon at bounding box center [466, 402] width 13 height 13
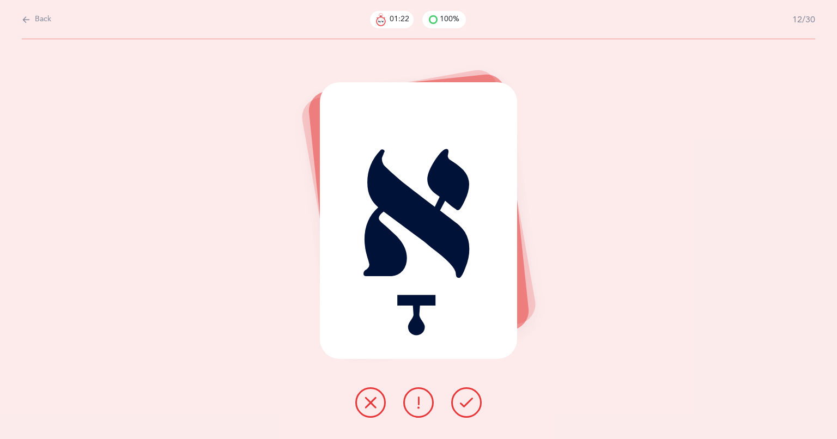
click at [461, 402] on icon at bounding box center [466, 402] width 13 height 13
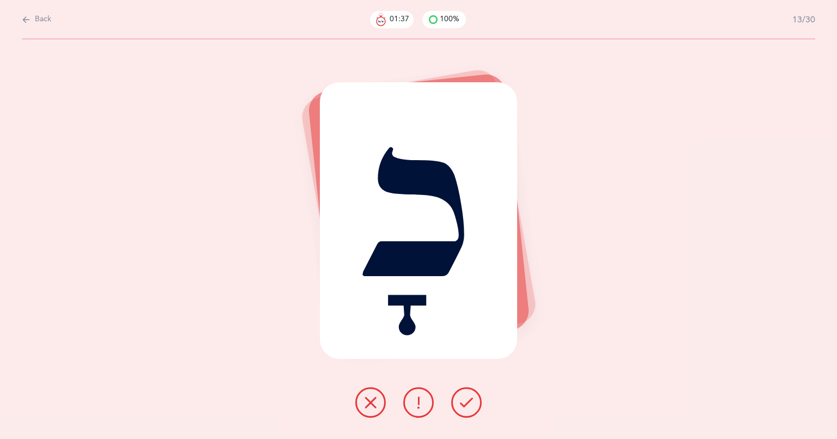
click at [452, 412] on div at bounding box center [419, 403] width 144 height 31
click at [462, 412] on button at bounding box center [466, 403] width 31 height 31
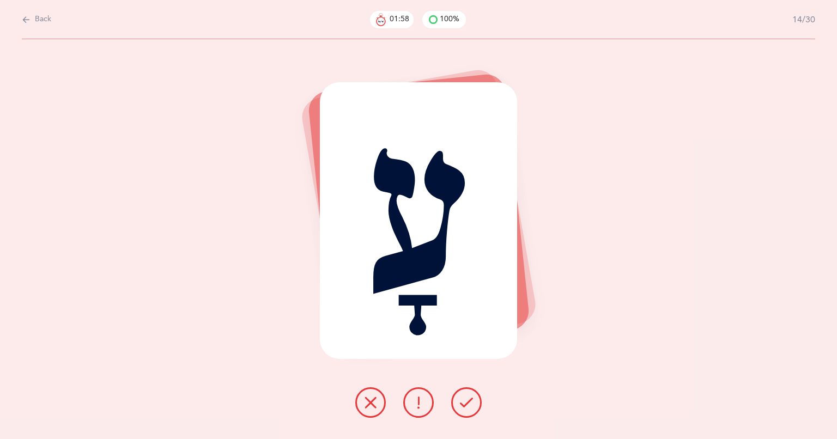
click at [461, 396] on icon at bounding box center [466, 402] width 13 height 13
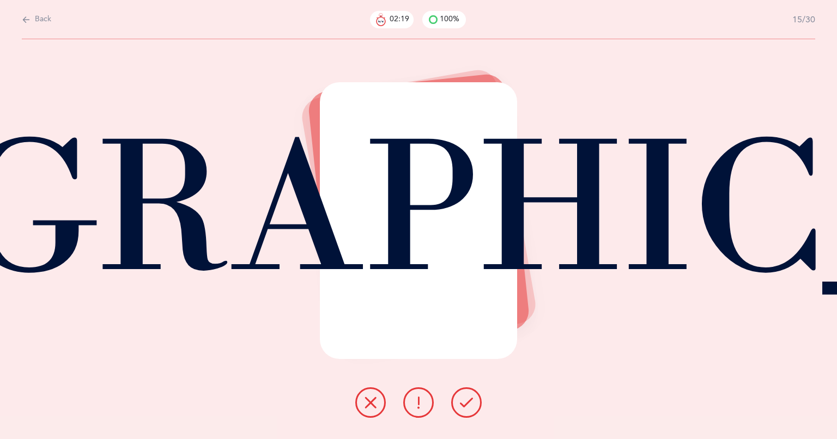
click at [467, 401] on icon at bounding box center [466, 402] width 13 height 13
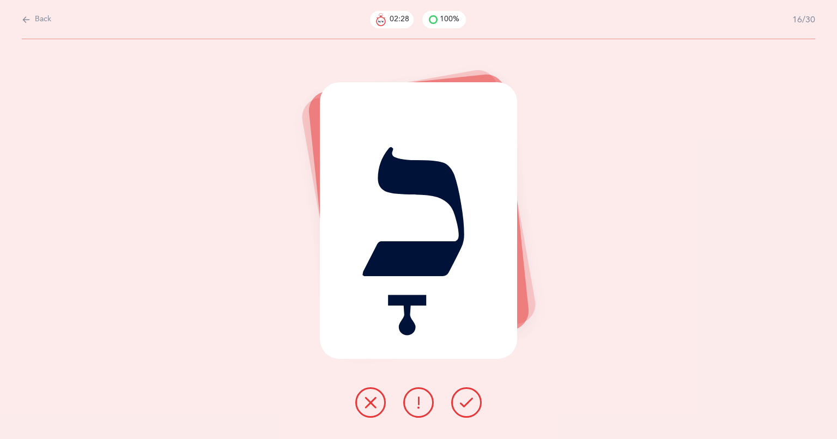
click at [467, 404] on icon at bounding box center [466, 402] width 13 height 13
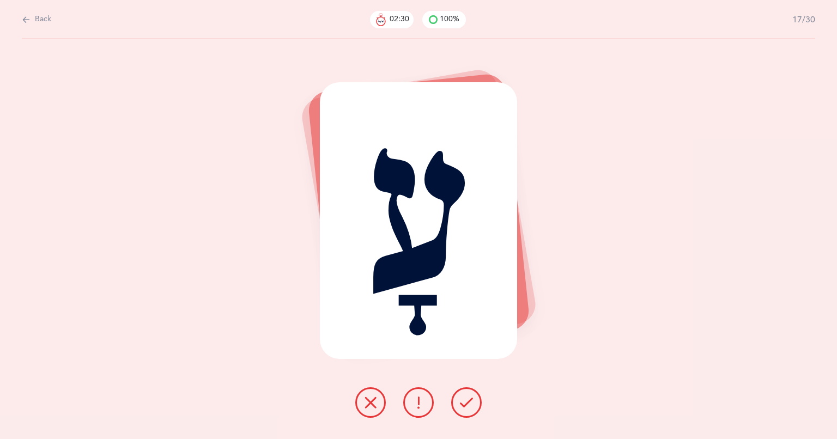
click at [465, 406] on icon at bounding box center [466, 402] width 13 height 13
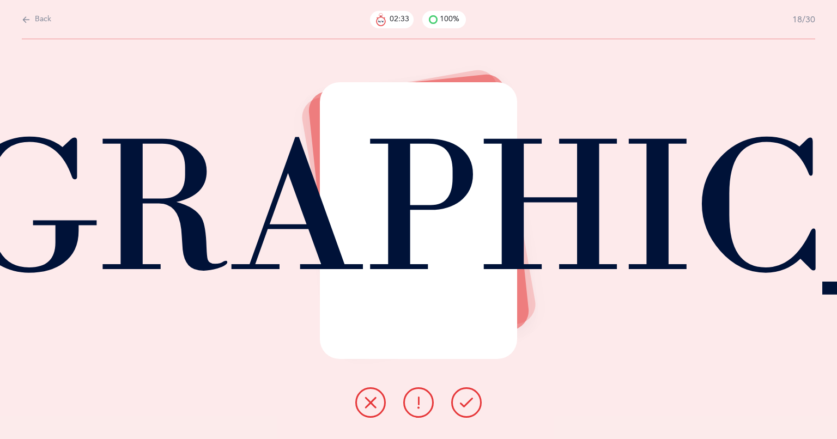
click at [462, 402] on icon at bounding box center [466, 402] width 13 height 13
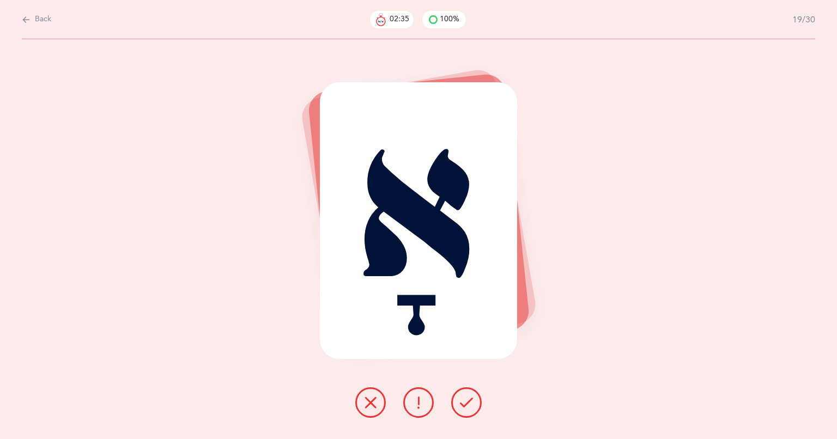
click at [465, 406] on icon at bounding box center [466, 402] width 13 height 13
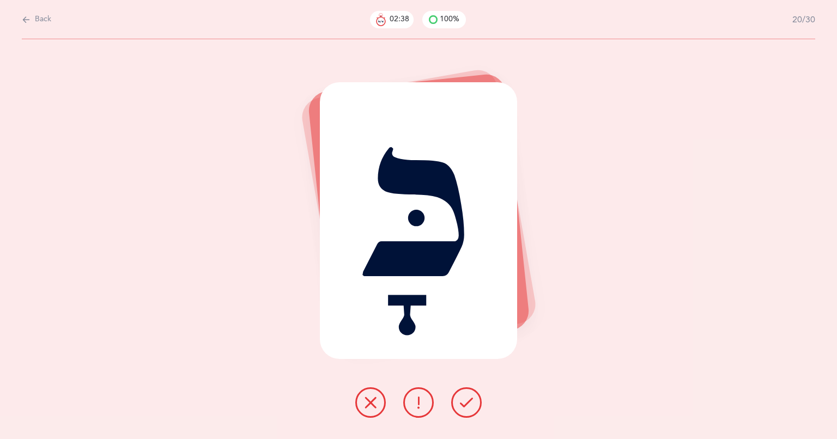
click at [465, 404] on icon at bounding box center [466, 402] width 13 height 13
click at [467, 404] on icon at bounding box center [466, 402] width 13 height 13
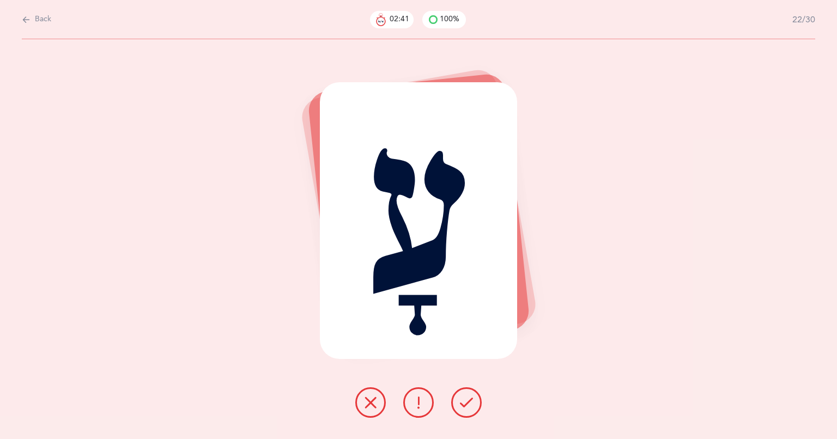
click at [467, 403] on icon at bounding box center [466, 402] width 13 height 13
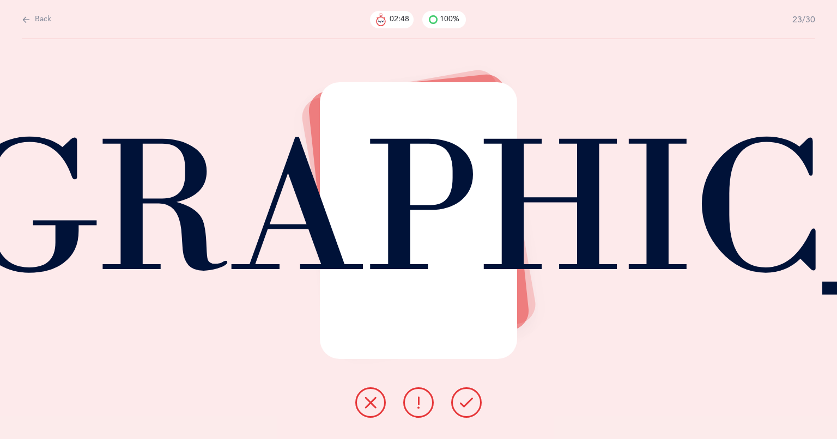
click at [467, 415] on button at bounding box center [466, 403] width 31 height 31
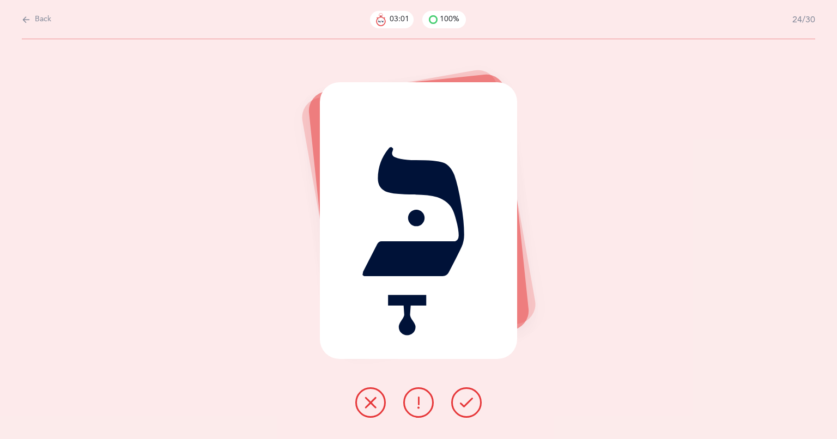
click at [461, 401] on icon at bounding box center [466, 402] width 13 height 13
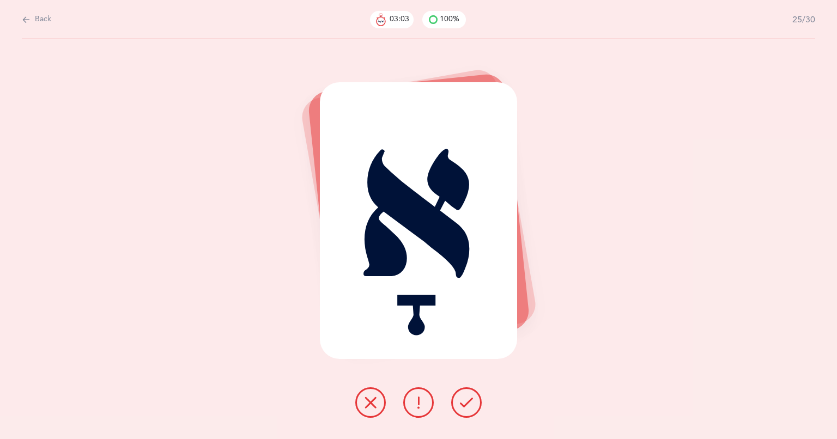
click at [491, 406] on div "אָ" at bounding box center [418, 239] width 837 height 400
click at [459, 408] on button at bounding box center [466, 403] width 31 height 31
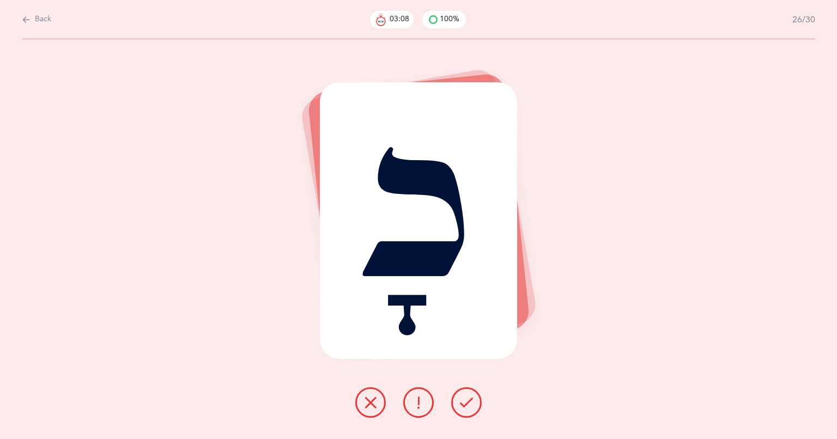
click at [470, 404] on icon at bounding box center [466, 402] width 13 height 13
click at [469, 404] on icon at bounding box center [466, 402] width 13 height 13
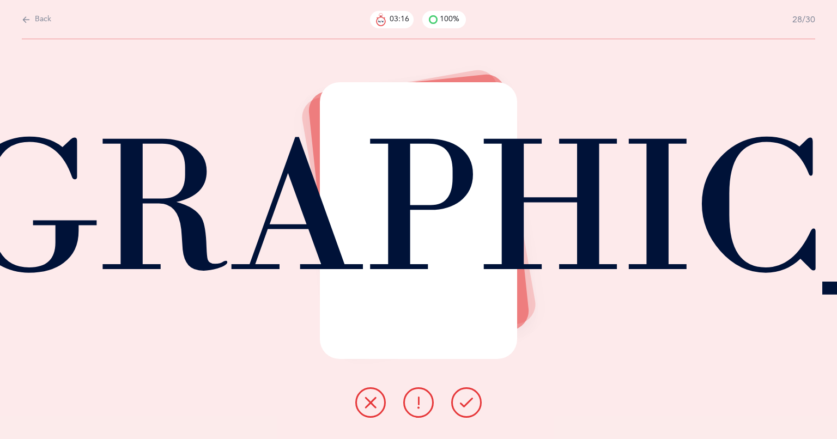
click at [464, 408] on icon at bounding box center [466, 402] width 13 height 13
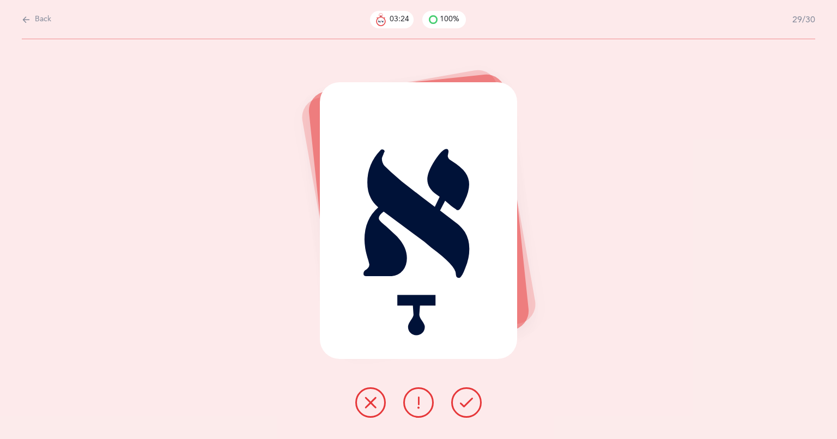
click at [757, 33] on div "Back 03:24 100% 29/30" at bounding box center [419, 19] width 794 height 39
click at [403, 208] on div "אָ" at bounding box center [419, 220] width 198 height 277
click at [468, 408] on icon at bounding box center [466, 402] width 13 height 13
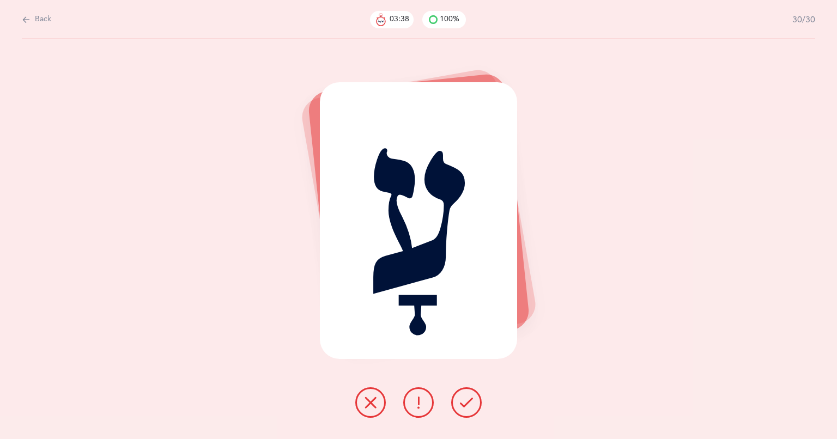
click at [461, 409] on icon at bounding box center [466, 402] width 13 height 13
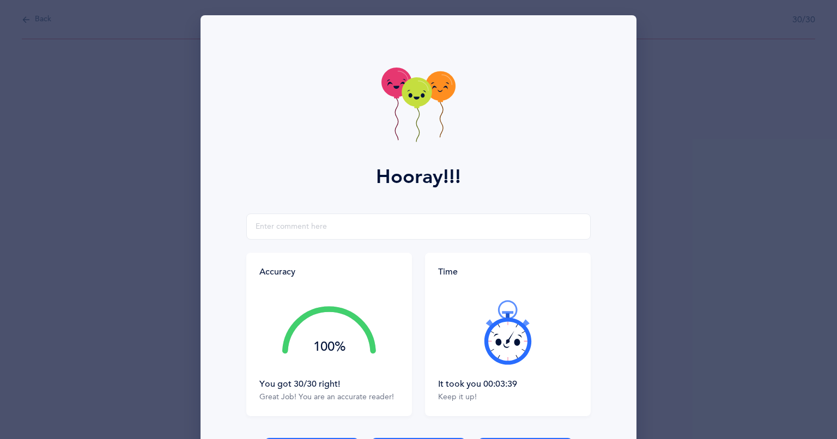
click at [98, 199] on div "Hooray!!! Accuracy 100% You got 30/30 right! Great Job! You are an accurate rea…" at bounding box center [418, 219] width 837 height 439
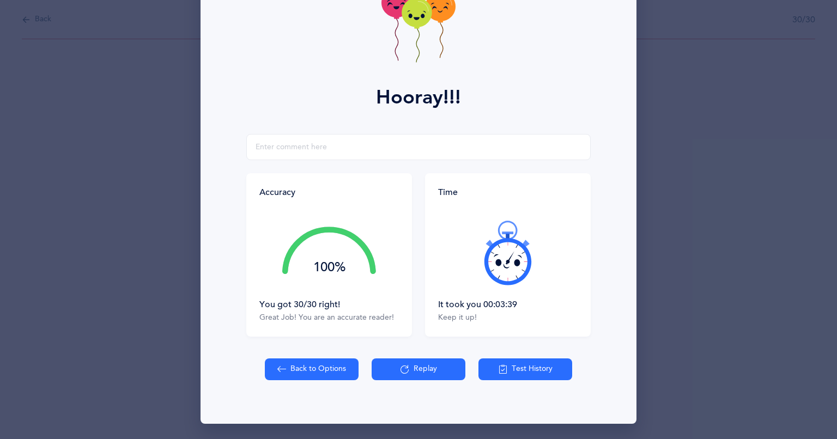
click at [402, 371] on icon at bounding box center [405, 370] width 9 height 12
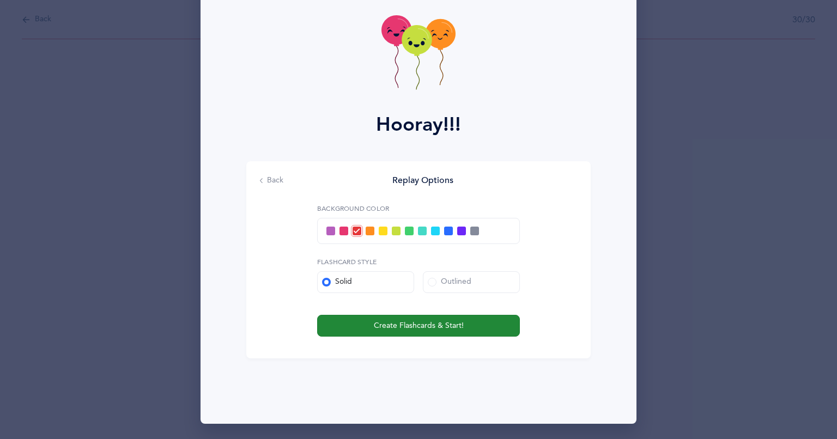
click at [369, 326] on button "Create Flashcards & Start!" at bounding box center [418, 326] width 203 height 22
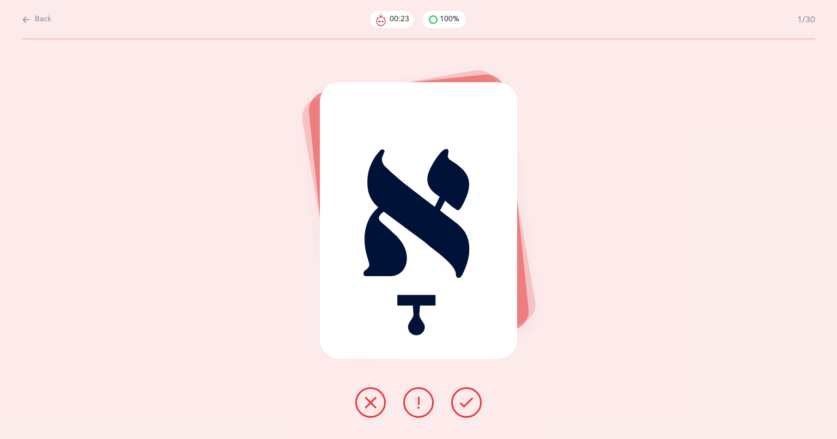
click at [469, 406] on icon at bounding box center [466, 402] width 13 height 13
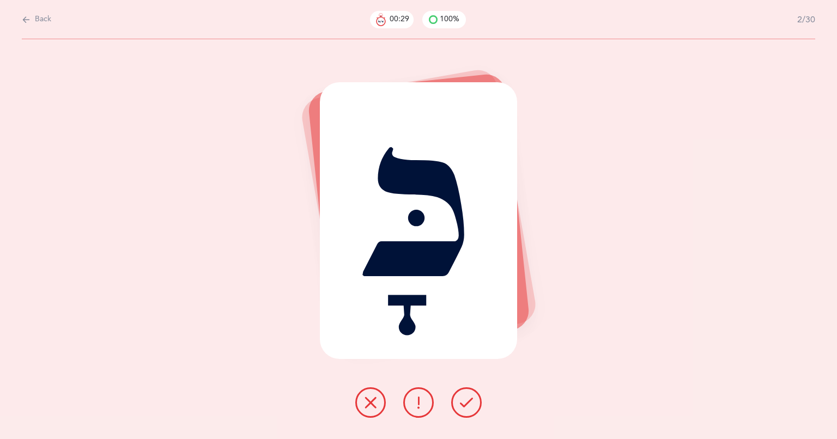
click at [468, 402] on icon at bounding box center [466, 402] width 13 height 13
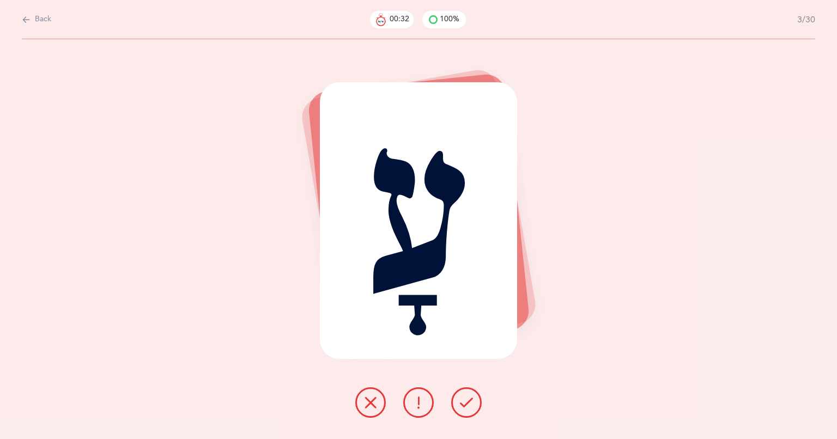
click at [458, 402] on button at bounding box center [466, 403] width 31 height 31
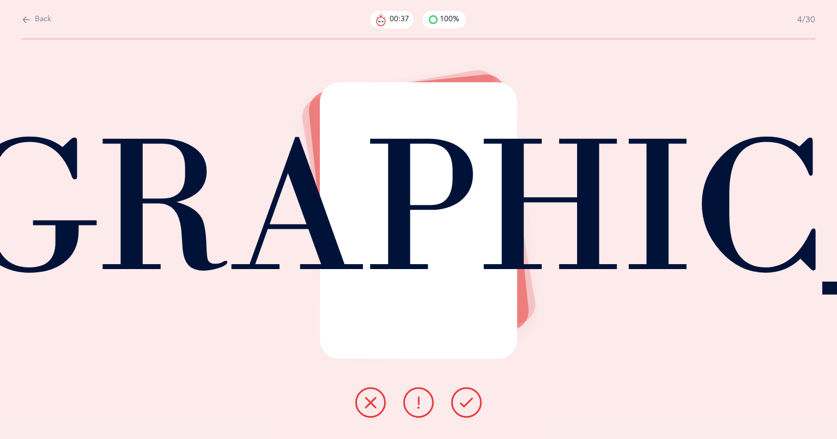
click at [455, 403] on button at bounding box center [466, 403] width 31 height 31
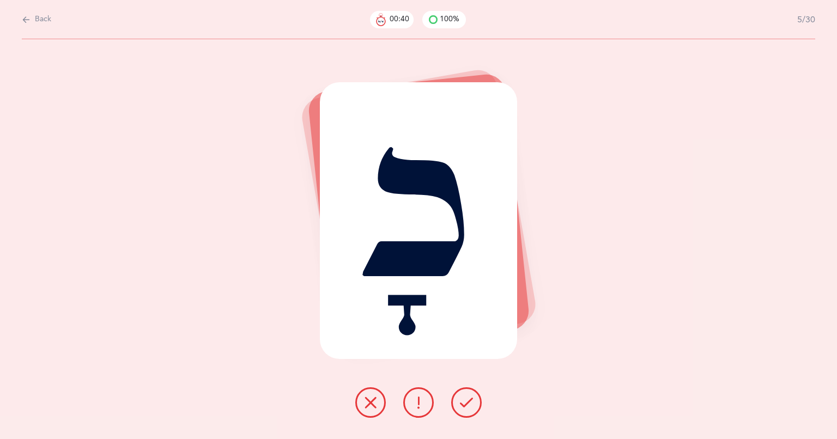
click at [465, 408] on icon at bounding box center [466, 402] width 13 height 13
click at [416, 215] on div "כָ" at bounding box center [419, 220] width 198 height 277
click at [470, 408] on icon at bounding box center [466, 402] width 13 height 13
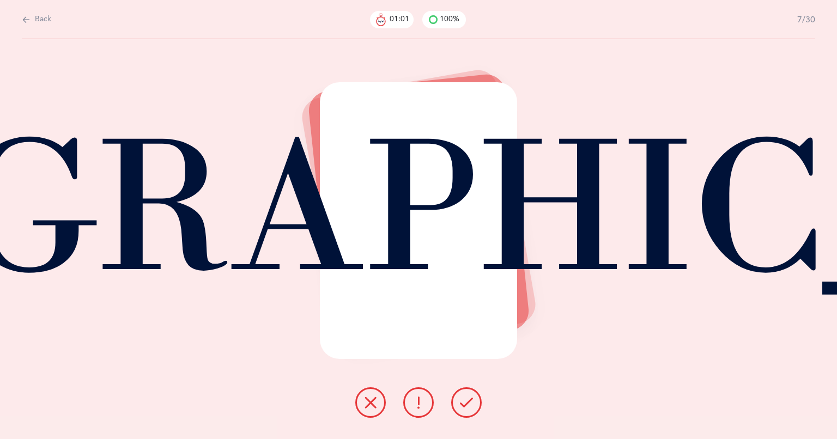
click at [404, 221] on div "[DEMOGRAPHIC_DATA]" at bounding box center [419, 220] width 198 height 277
click at [464, 410] on button at bounding box center [466, 403] width 31 height 31
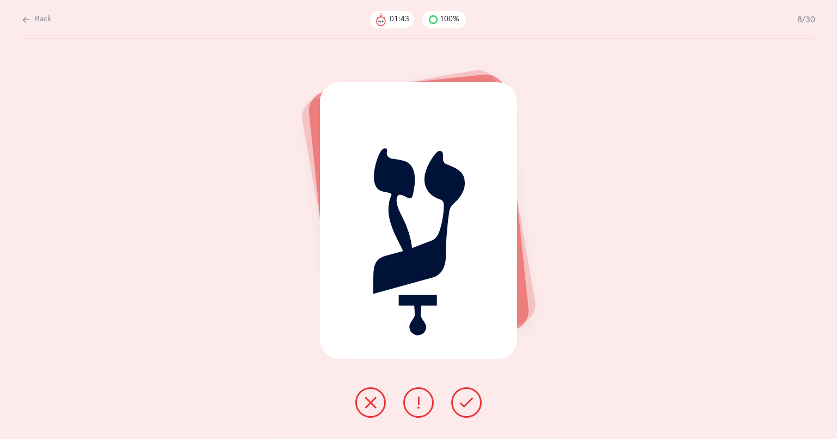
click at [467, 412] on button at bounding box center [466, 403] width 31 height 31
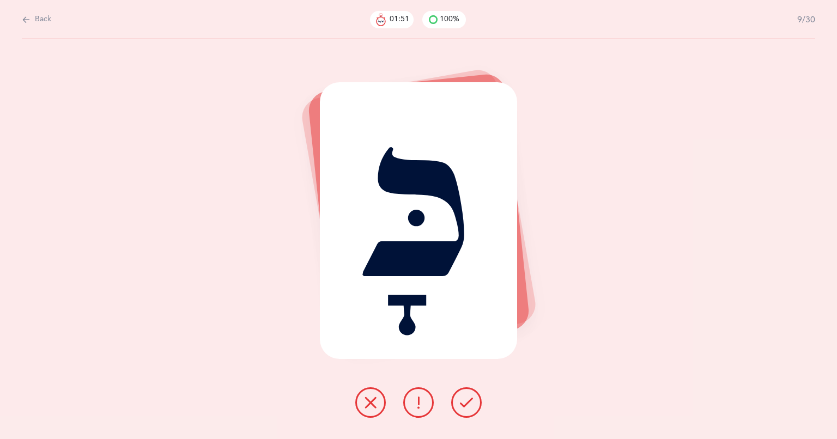
click at [456, 402] on button at bounding box center [466, 403] width 31 height 31
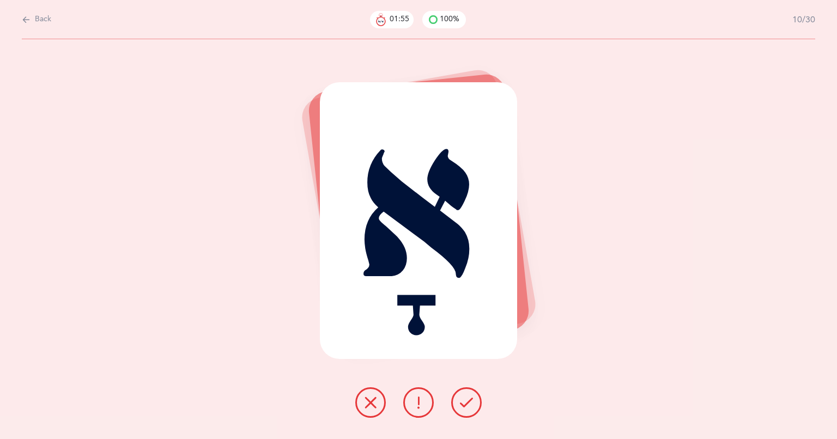
click at [460, 403] on icon at bounding box center [466, 402] width 13 height 13
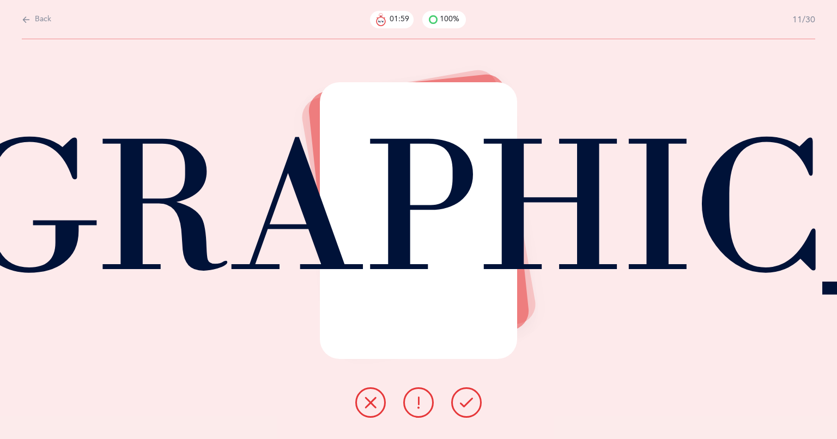
click at [460, 409] on icon at bounding box center [466, 402] width 13 height 13
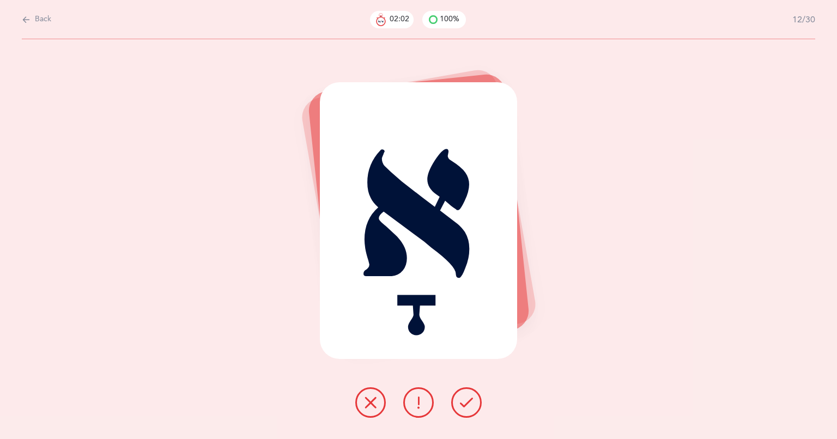
click at [462, 412] on button at bounding box center [466, 403] width 31 height 31
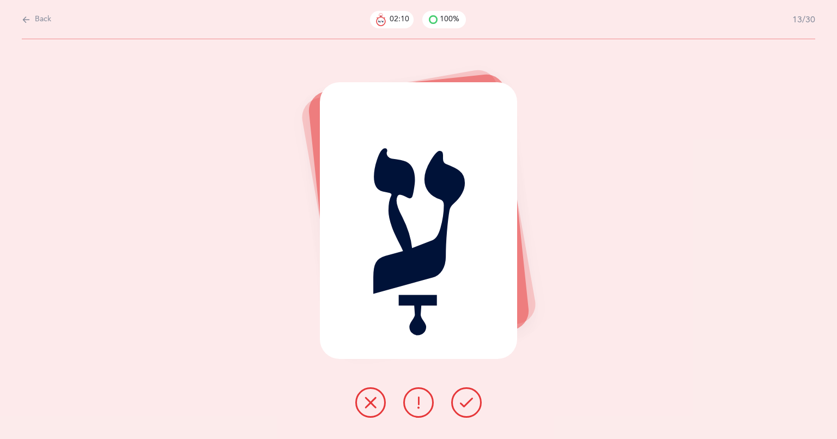
click at [465, 401] on icon at bounding box center [466, 402] width 13 height 13
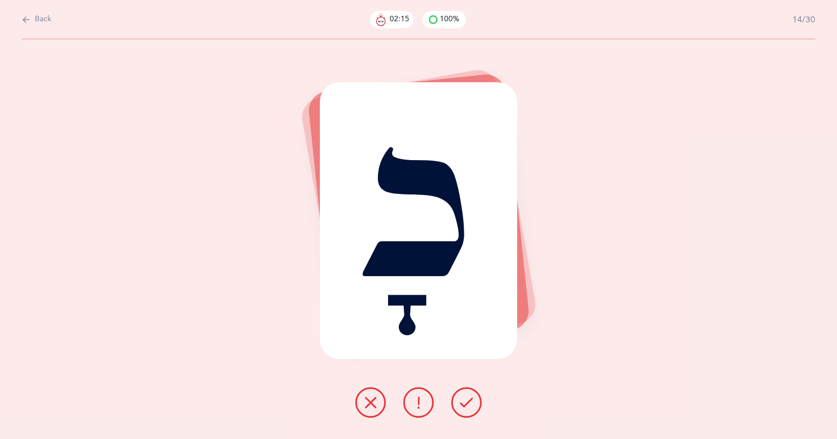
click at [395, 233] on div "כָ" at bounding box center [419, 220] width 198 height 277
click at [461, 404] on icon at bounding box center [466, 402] width 13 height 13
click at [406, 231] on div "כָּ" at bounding box center [419, 220] width 198 height 277
click at [419, 233] on div "כָּ" at bounding box center [419, 220] width 198 height 277
click at [419, 220] on div "כָּ" at bounding box center [419, 220] width 198 height 277
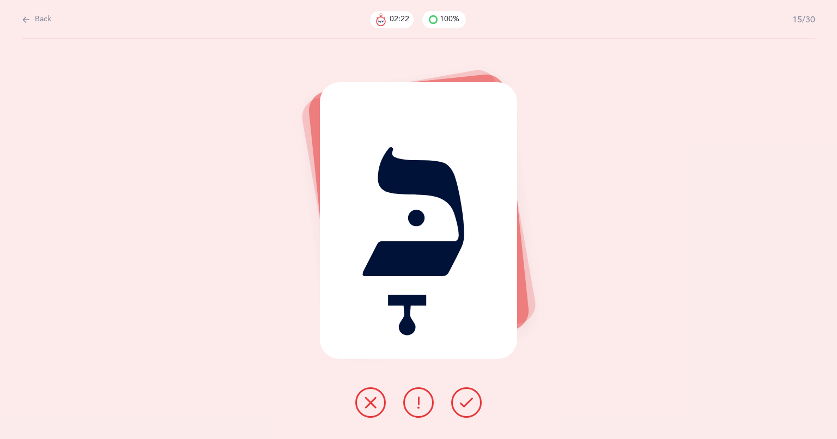
click at [423, 223] on div "כָּ" at bounding box center [419, 220] width 198 height 277
click at [419, 227] on div "כָּ" at bounding box center [419, 220] width 198 height 277
click at [408, 221] on div "כָּ" at bounding box center [419, 220] width 198 height 277
click at [429, 418] on div at bounding box center [419, 403] width 144 height 31
click at [469, 403] on icon at bounding box center [466, 402] width 13 height 13
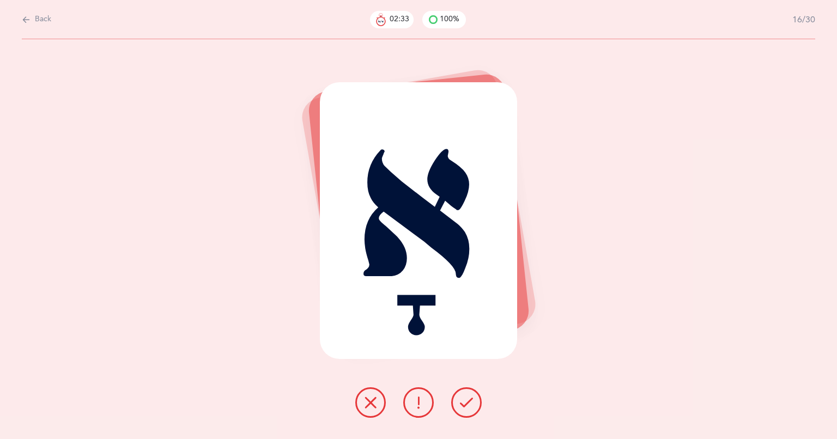
click at [461, 401] on icon at bounding box center [466, 402] width 13 height 13
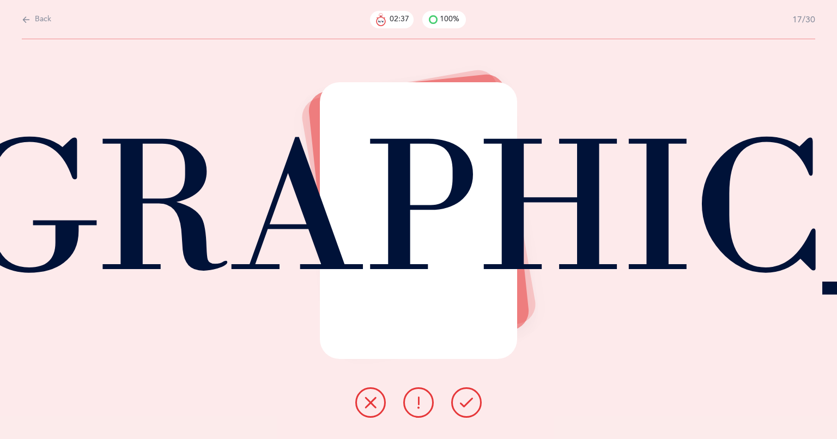
click at [416, 194] on div "[DEMOGRAPHIC_DATA]" at bounding box center [419, 220] width 198 height 277
click at [467, 409] on icon at bounding box center [466, 402] width 13 height 13
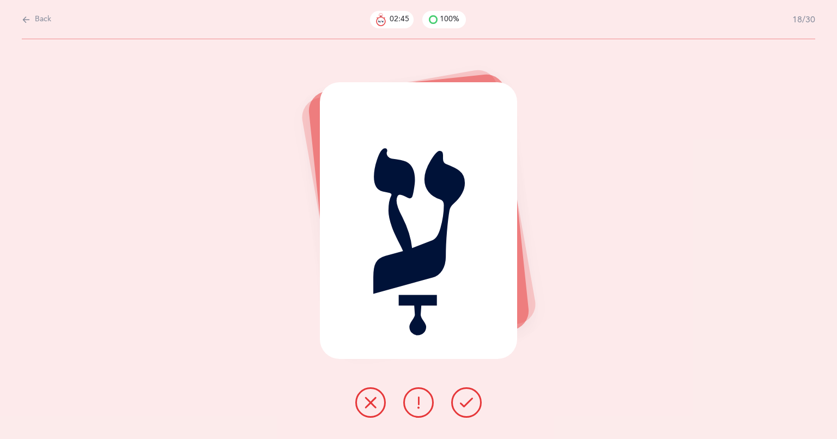
click at [465, 403] on icon at bounding box center [466, 402] width 13 height 13
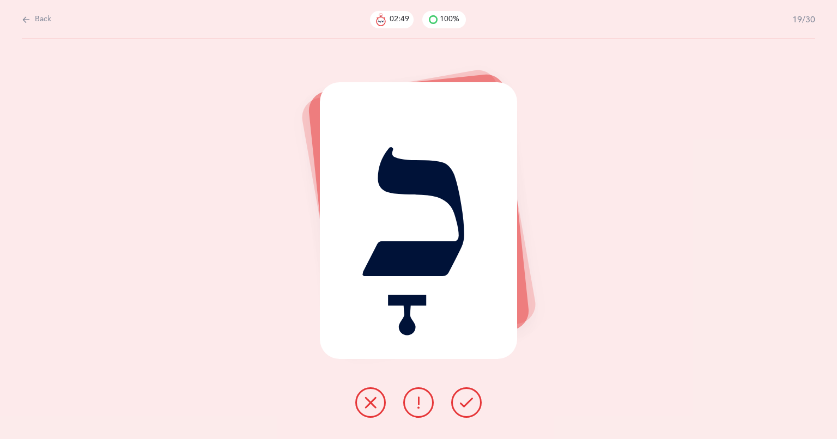
click at [426, 219] on div "כָ" at bounding box center [419, 220] width 198 height 277
click at [467, 408] on icon at bounding box center [466, 402] width 13 height 13
click at [456, 389] on div at bounding box center [419, 403] width 144 height 31
click at [456, 408] on button at bounding box center [466, 403] width 31 height 31
click at [473, 398] on button at bounding box center [466, 403] width 31 height 31
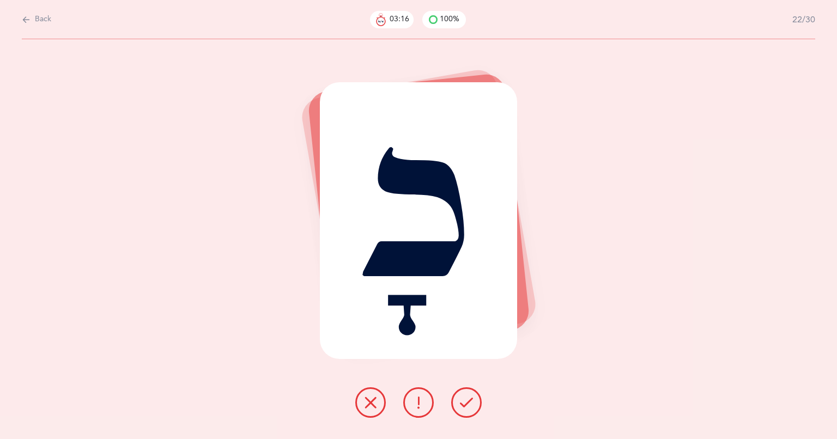
click at [468, 401] on icon at bounding box center [466, 402] width 13 height 13
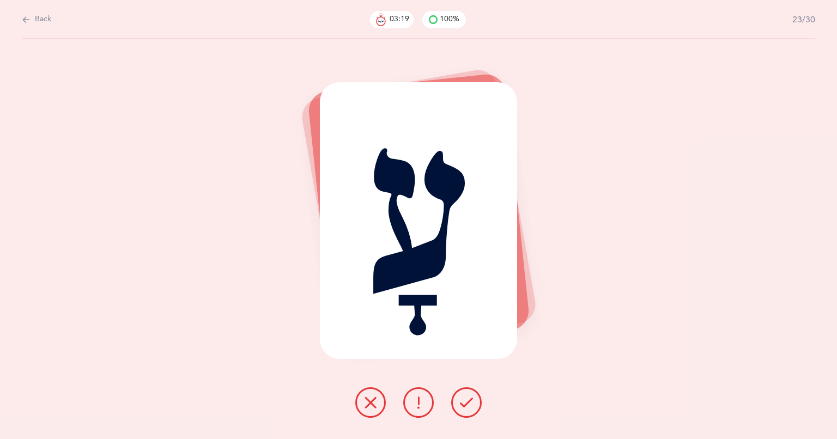
click at [475, 412] on button at bounding box center [466, 403] width 31 height 31
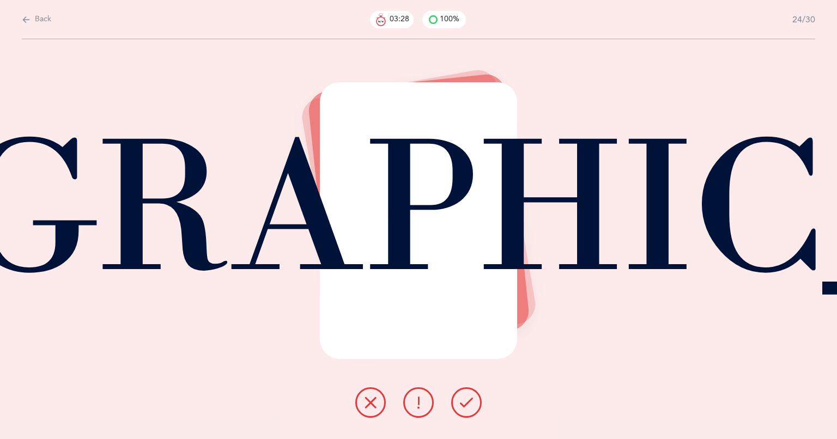
click at [455, 398] on button at bounding box center [466, 403] width 31 height 31
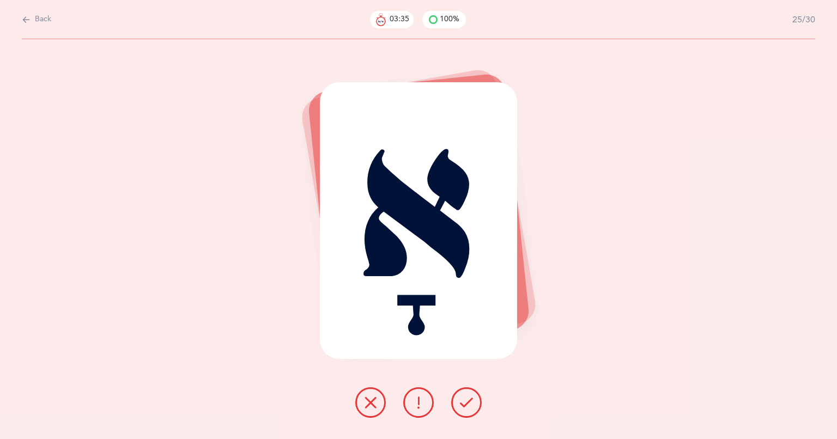
click at [469, 414] on button at bounding box center [466, 403] width 31 height 31
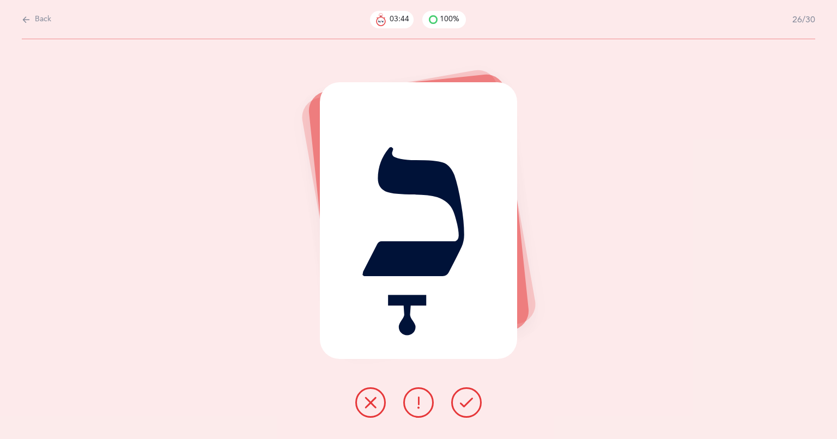
click at [366, 325] on div "כָ" at bounding box center [419, 220] width 198 height 277
click at [462, 404] on icon at bounding box center [466, 402] width 13 height 13
click at [467, 408] on icon at bounding box center [466, 402] width 13 height 13
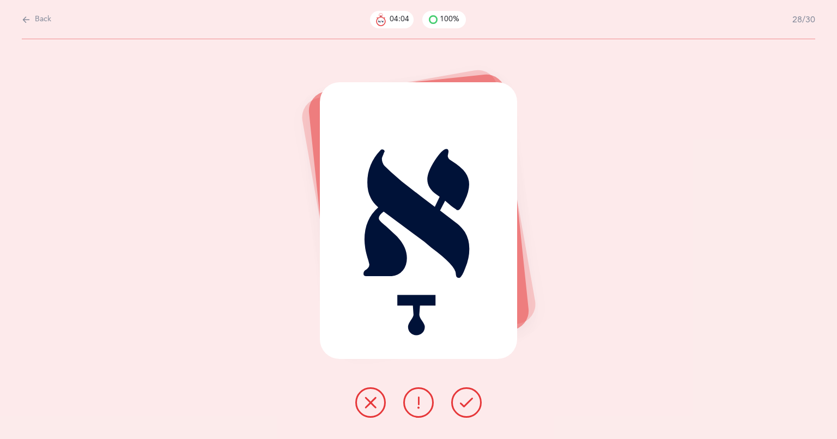
click at [800, 24] on div "28/30" at bounding box center [800, 20] width 31 height 12
click at [468, 403] on icon at bounding box center [466, 402] width 13 height 13
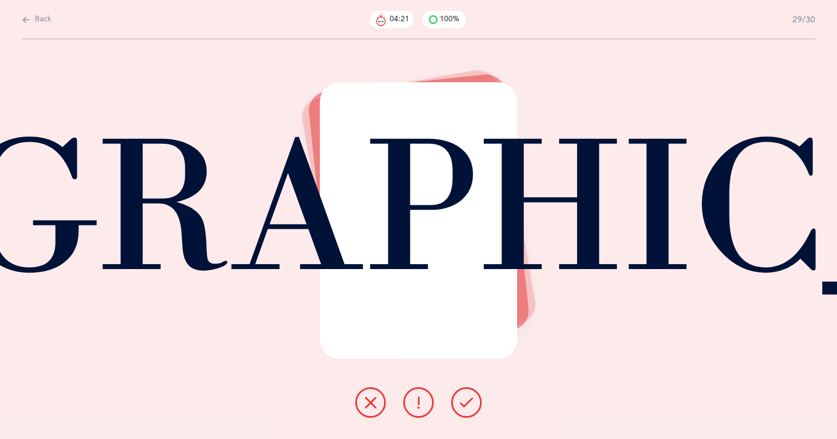
click at [457, 410] on button at bounding box center [466, 403] width 31 height 31
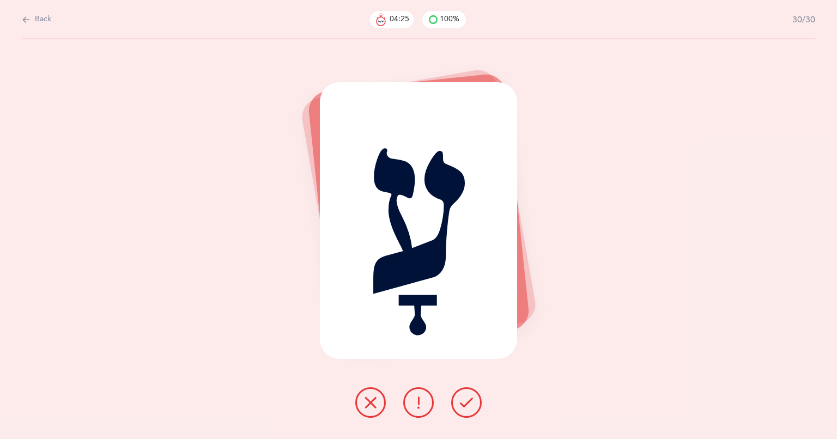
click at [464, 410] on button at bounding box center [466, 403] width 31 height 31
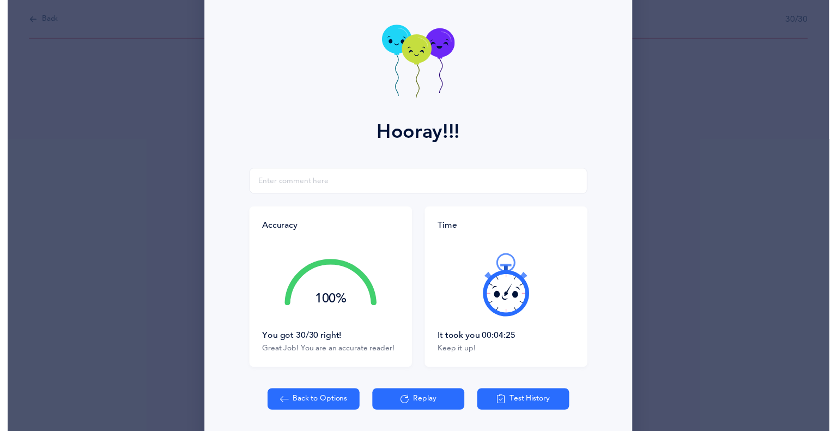
scroll to position [80, 0]
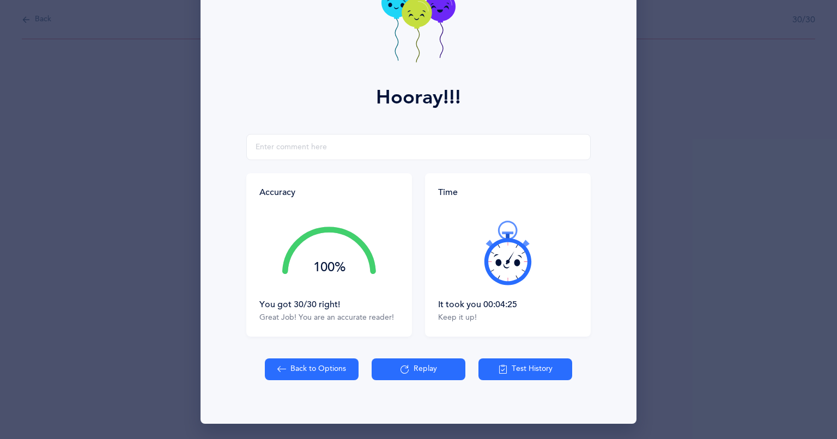
click at [0, 429] on div "Hooray!!! Accuracy 100% You got 30/30 right! Great Job! You are an accurate rea…" at bounding box center [418, 219] width 837 height 439
